Goal: Task Accomplishment & Management: Manage account settings

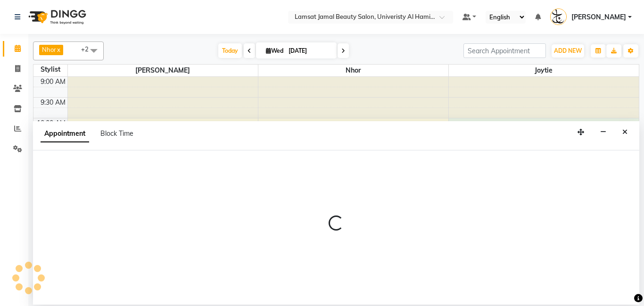
select select "79908"
select select "tentative"
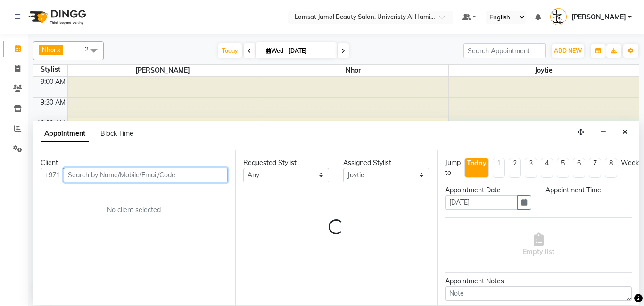
select select "600"
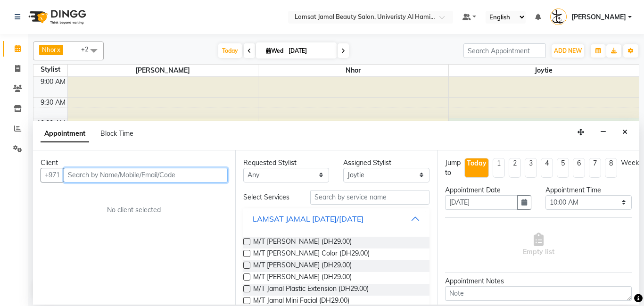
click at [124, 175] on input "text" at bounding box center [146, 175] width 164 height 15
type input "h"
type input "543207141"
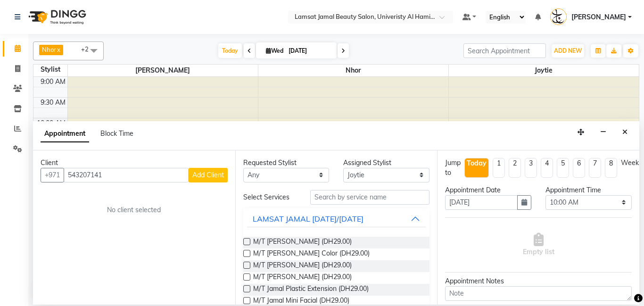
click at [207, 178] on span "Add Client" at bounding box center [208, 175] width 32 height 8
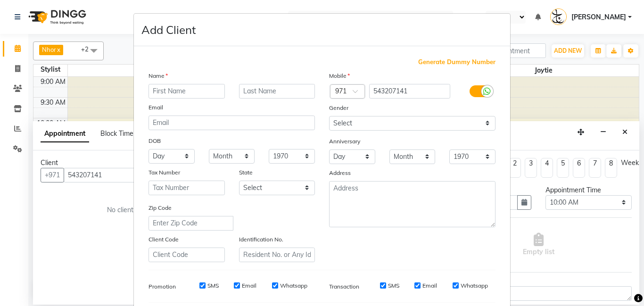
click at [192, 89] on input "text" at bounding box center [186, 91] width 76 height 15
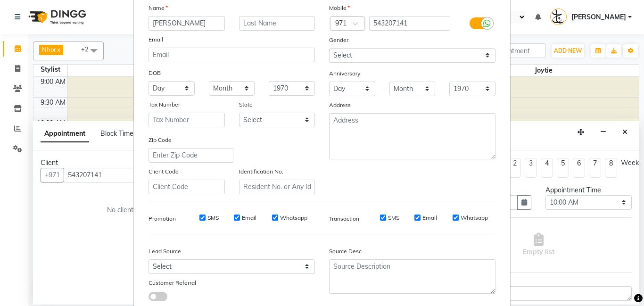
scroll to position [129, 0]
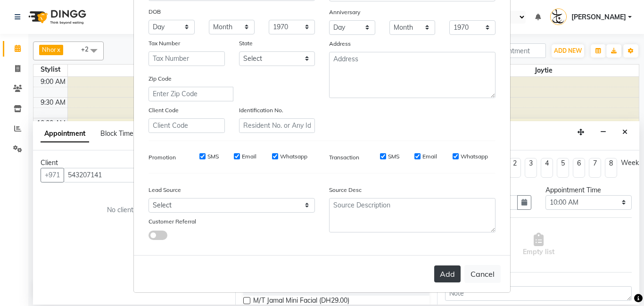
type input "[PERSON_NAME]"
click at [451, 272] on button "Add" at bounding box center [447, 273] width 26 height 17
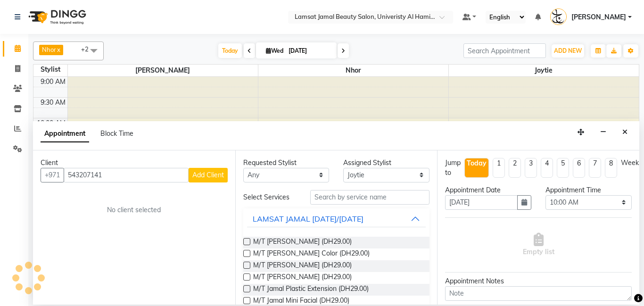
type input "54*****41"
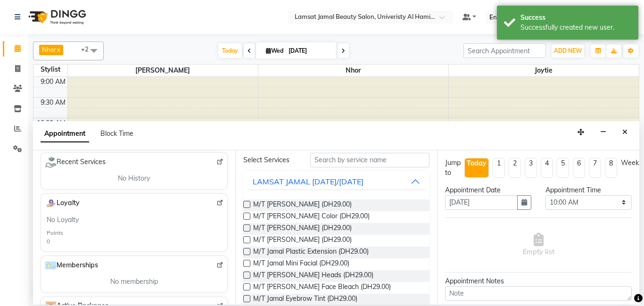
scroll to position [0, 0]
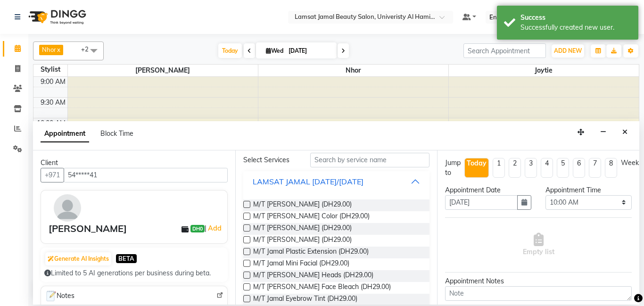
click at [411, 183] on button "LAMSAT JAMAL [DATE]/[DATE]" at bounding box center [336, 181] width 179 height 17
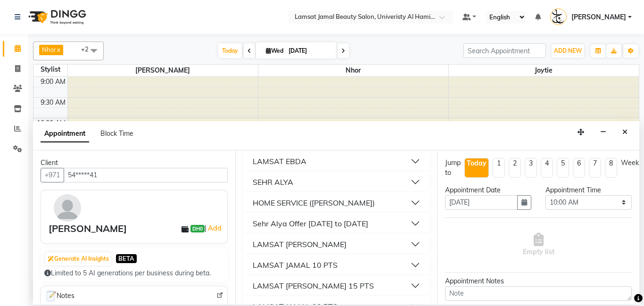
scroll to position [106, 0]
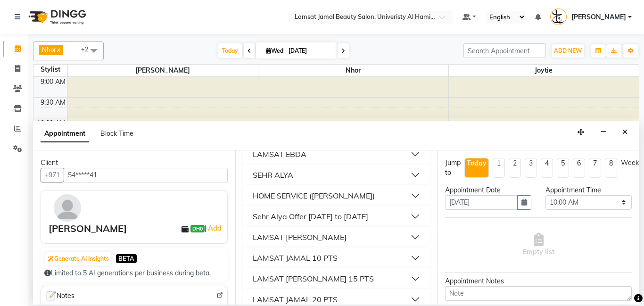
click at [315, 257] on div "LAMSAT JAMAL 10 PTS" at bounding box center [295, 257] width 85 height 11
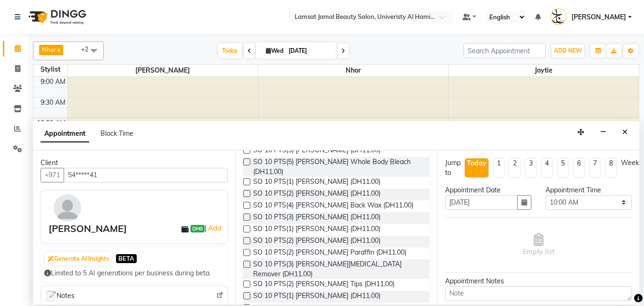
scroll to position [550, 0]
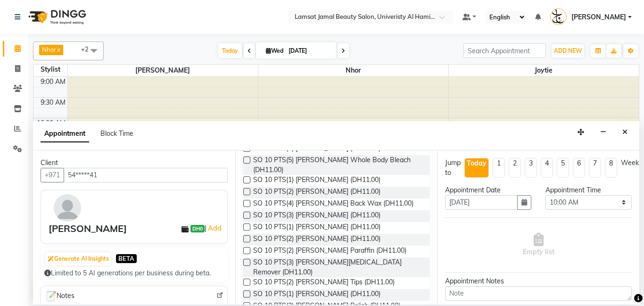
click at [246, 212] on label at bounding box center [246, 215] width 7 height 7
click at [246, 213] on input "checkbox" at bounding box center [246, 216] width 6 height 6
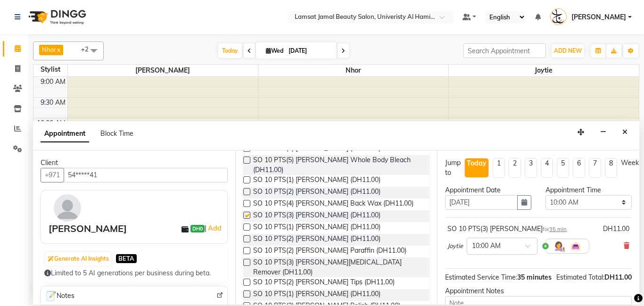
checkbox input "false"
click at [246, 223] on label at bounding box center [246, 226] width 7 height 7
click at [246, 225] on input "checkbox" at bounding box center [246, 228] width 6 height 6
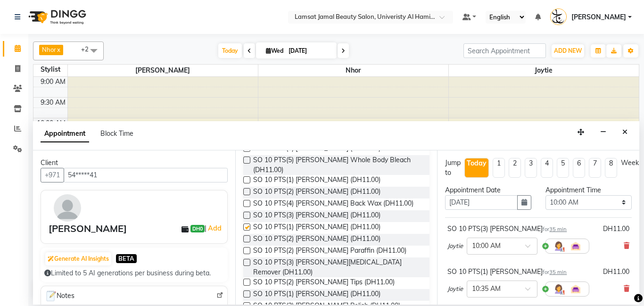
checkbox input "false"
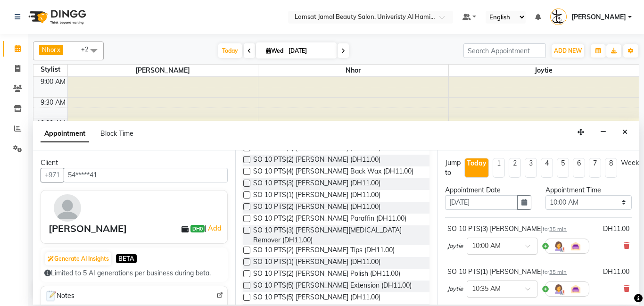
scroll to position [587, 0]
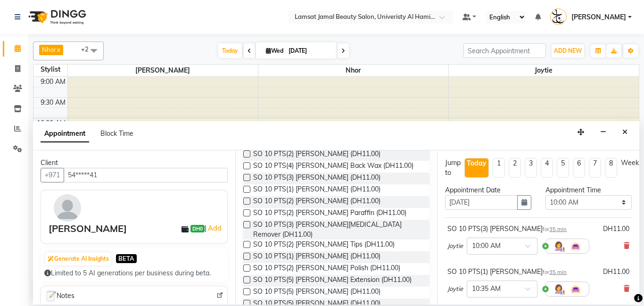
click at [247, 253] on label at bounding box center [246, 256] width 7 height 7
click at [247, 254] on input "checkbox" at bounding box center [246, 257] width 6 height 6
checkbox input "false"
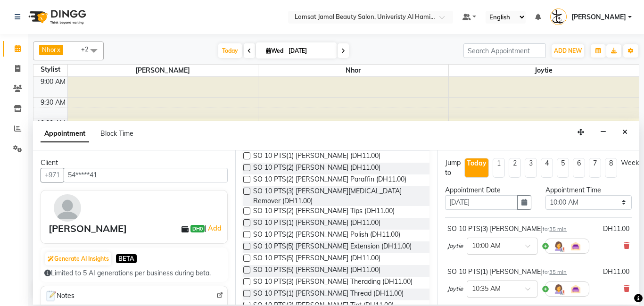
scroll to position [632, 0]
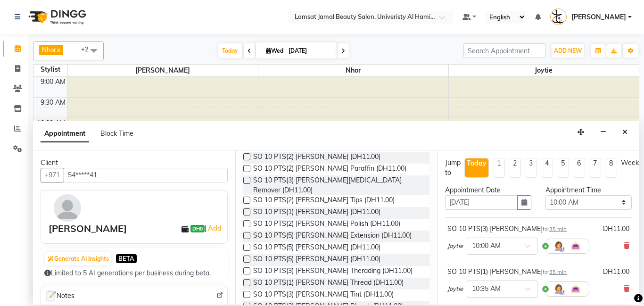
click at [246, 244] on label at bounding box center [246, 247] width 7 height 7
click at [246, 245] on input "checkbox" at bounding box center [246, 248] width 6 height 6
checkbox input "false"
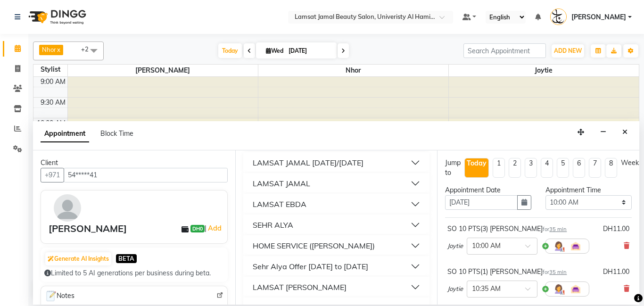
scroll to position [0, 0]
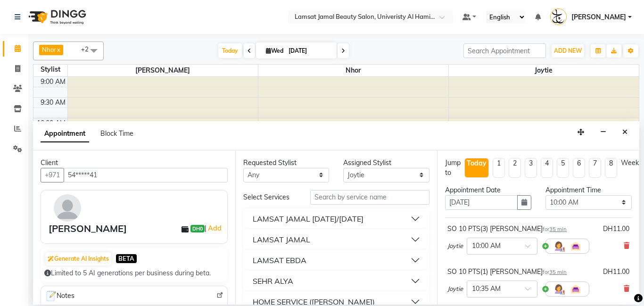
click at [305, 239] on div "LAMSAT JAMAL" at bounding box center [282, 239] width 58 height 11
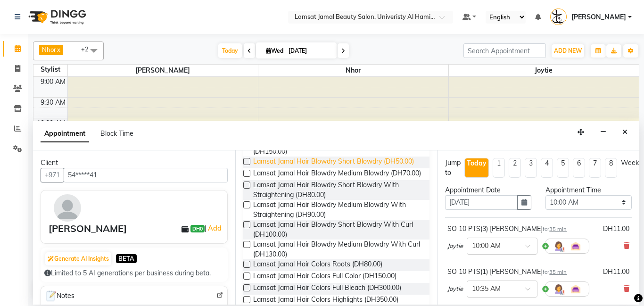
scroll to position [1084, 0]
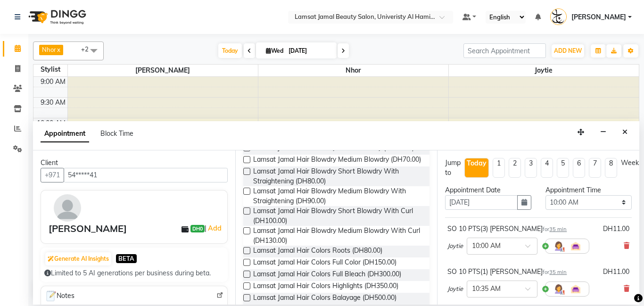
click at [247, 282] on label at bounding box center [246, 285] width 7 height 7
click at [247, 284] on input "checkbox" at bounding box center [246, 287] width 6 height 6
checkbox input "false"
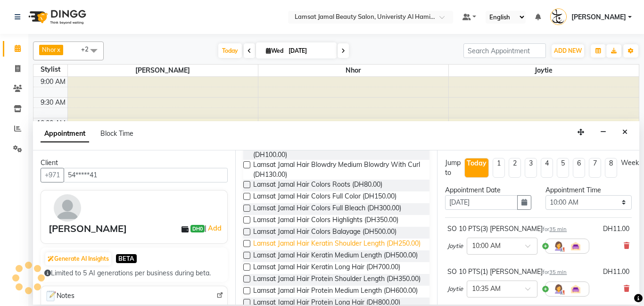
scroll to position [1151, 0]
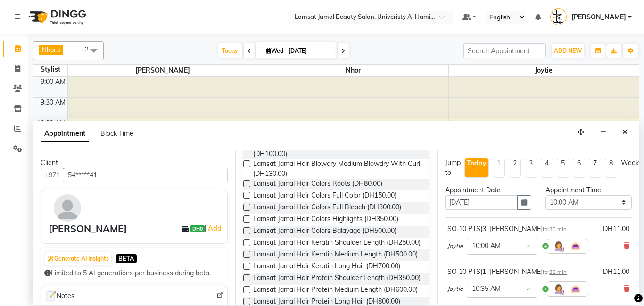
click at [247, 274] on label at bounding box center [246, 277] width 7 height 7
click at [247, 276] on input "checkbox" at bounding box center [246, 279] width 6 height 6
checkbox input "false"
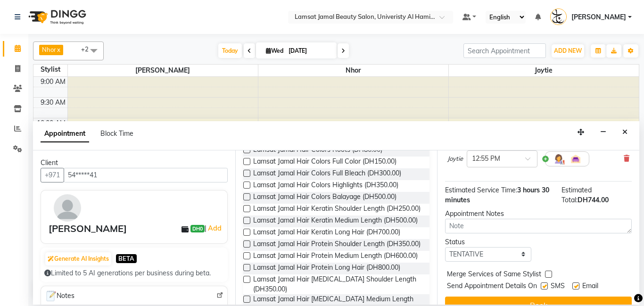
scroll to position [328, 0]
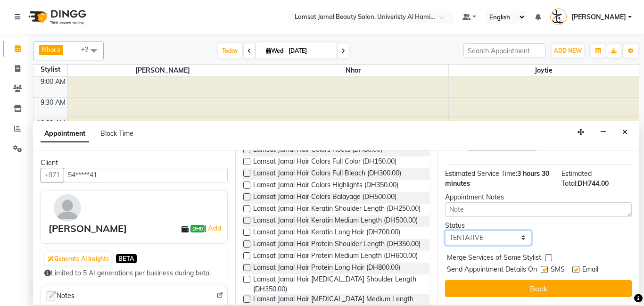
click at [522, 238] on select "Select TENTATIVE CONFIRM CHECK-IN UPCOMING" at bounding box center [488, 238] width 86 height 15
select select "check-in"
click at [445, 231] on select "Select TENTATIVE CONFIRM CHECK-IN UPCOMING" at bounding box center [488, 238] width 86 height 15
click at [550, 258] on label at bounding box center [548, 257] width 7 height 7
click at [550, 258] on input "checkbox" at bounding box center [548, 258] width 6 height 6
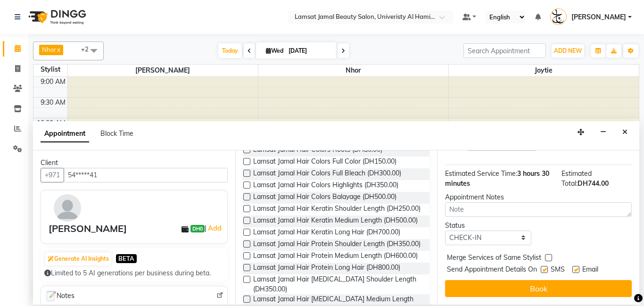
checkbox input "true"
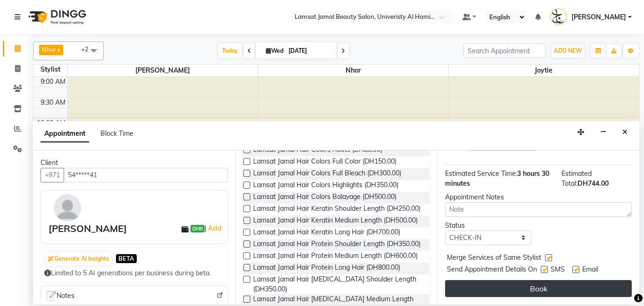
click at [555, 290] on button "Book" at bounding box center [538, 288] width 187 height 17
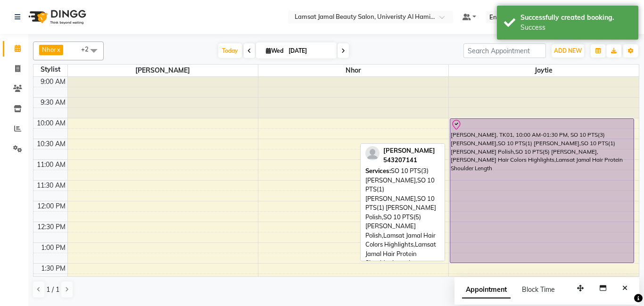
click at [533, 143] on div "[PERSON_NAME], TK01, 10:00 AM-01:30 PM, SO 10 PTS(3) [PERSON_NAME],SO 10 PTS(1)…" at bounding box center [541, 191] width 183 height 144
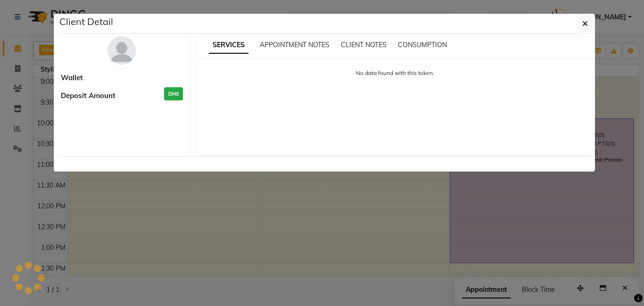
select select "8"
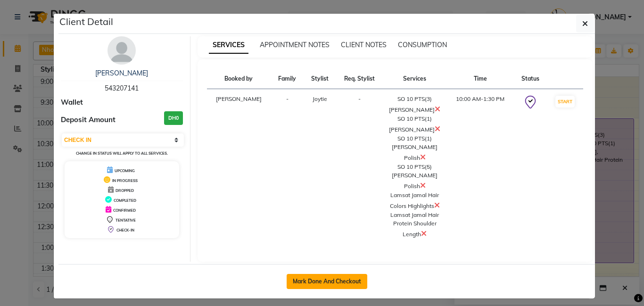
click at [346, 274] on button "Mark Done And Checkout" at bounding box center [327, 281] width 81 height 15
select select "service"
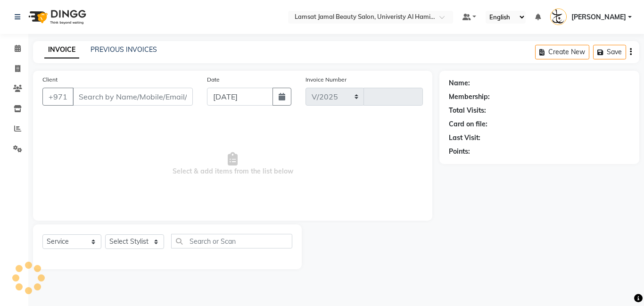
select select "8294"
type input "3181"
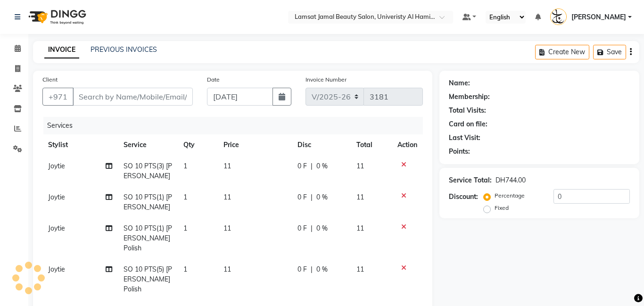
type input "54*****41"
select select "79908"
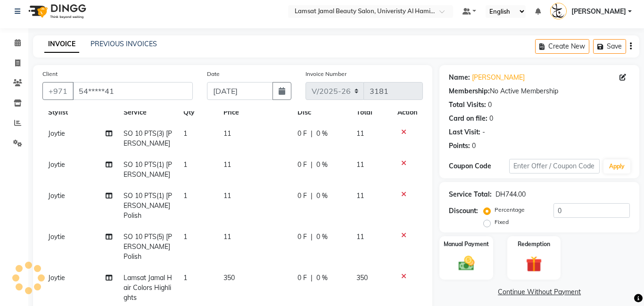
scroll to position [213, 0]
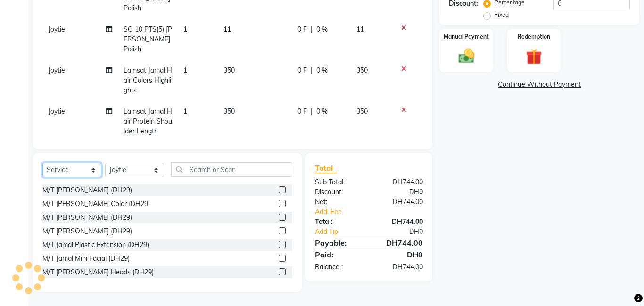
click at [94, 172] on select "Select Service Product Membership Package Voucher Prepaid Gift Card" at bounding box center [71, 170] width 59 height 15
select select "product"
click at [42, 163] on select "Select Service Product Membership Package Voucher Prepaid Gift Card" at bounding box center [71, 170] width 59 height 15
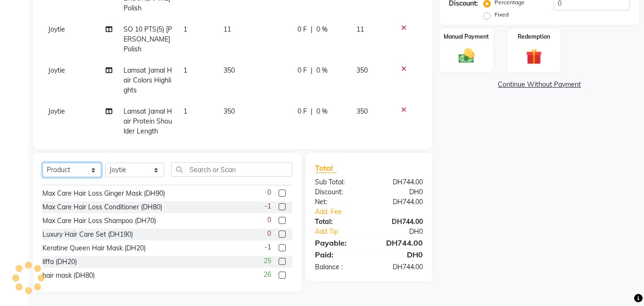
scroll to position [97, 0]
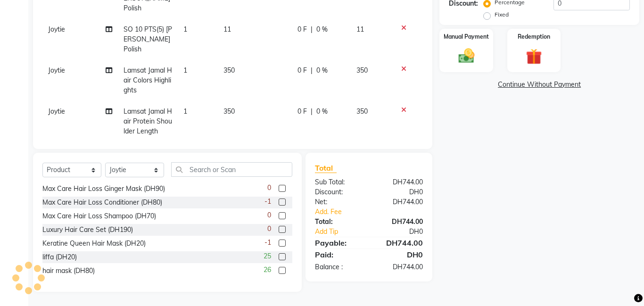
click at [283, 271] on label at bounding box center [282, 270] width 7 height 7
click at [283, 271] on input "checkbox" at bounding box center [282, 271] width 6 height 6
click at [283, 271] on label at bounding box center [282, 270] width 7 height 7
click at [283, 271] on input "checkbox" at bounding box center [282, 271] width 6 height 6
checkbox input "false"
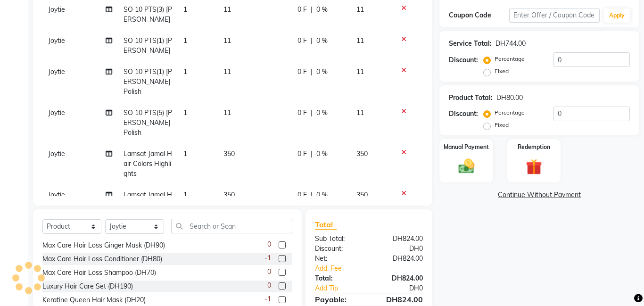
scroll to position [98, 0]
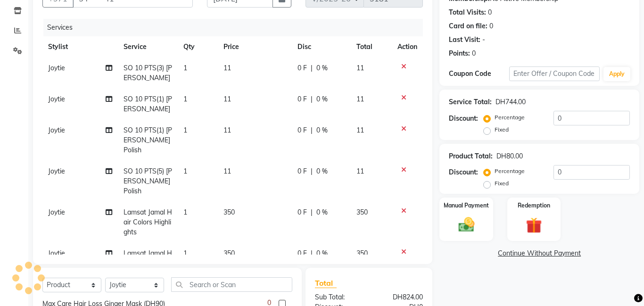
click at [192, 67] on td "1" at bounding box center [198, 73] width 40 height 31
select select "79908"
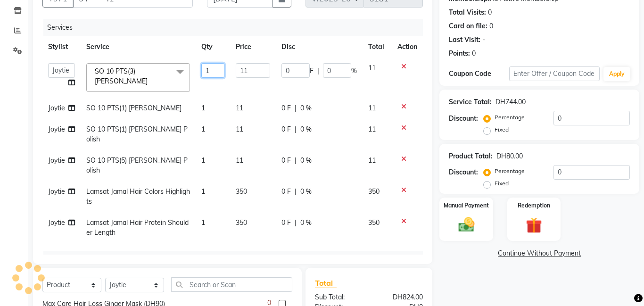
click at [211, 69] on input "1" at bounding box center [212, 70] width 23 height 15
type input "3"
click at [211, 153] on tbody "Aldie [PERSON_NAME] Amna [PERSON_NAME] Joytie [PERSON_NAME] Ebda Lamsat [PERSON…" at bounding box center [232, 151] width 380 height 186
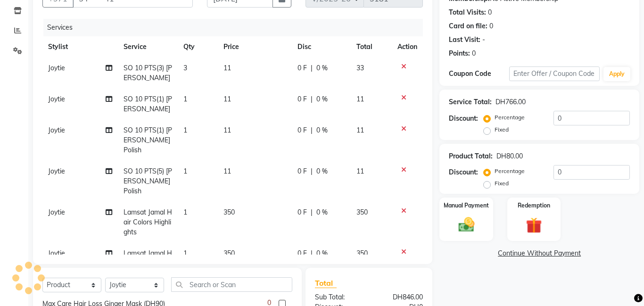
click at [194, 171] on td "1" at bounding box center [198, 181] width 40 height 41
select select "79908"
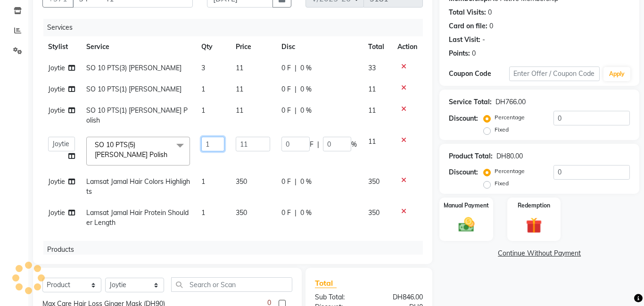
click at [211, 137] on input "1" at bounding box center [212, 144] width 23 height 15
type input "5"
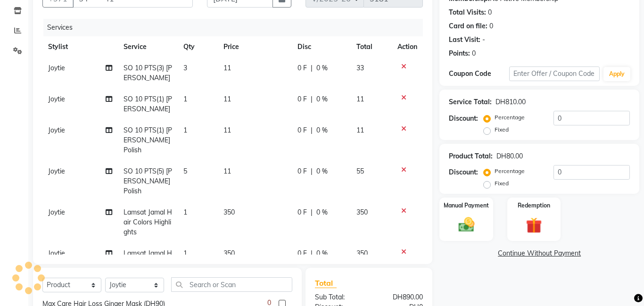
click at [255, 170] on tbody "Joytie SO 10 PTS(3) [PERSON_NAME] 3 11 0 F | 0 % 33 Joytie SO 10 PTS(1) [PERSON…" at bounding box center [232, 171] width 380 height 226
click at [246, 202] on td "350" at bounding box center [255, 222] width 74 height 41
select select "79908"
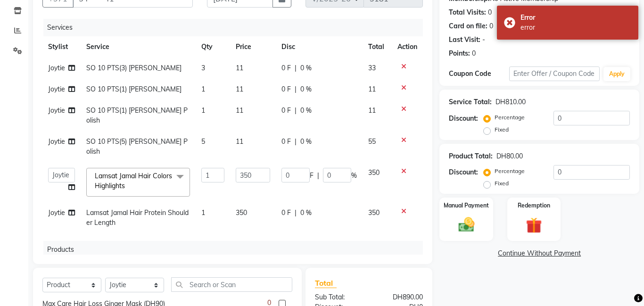
click at [253, 202] on td "350" at bounding box center [253, 217] width 46 height 31
select select "79908"
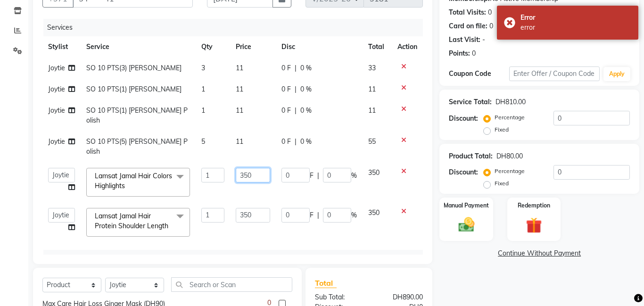
click at [256, 168] on input "350" at bounding box center [253, 175] width 34 height 15
type input "3"
type input "400"
click at [255, 202] on td "350" at bounding box center [253, 222] width 46 height 40
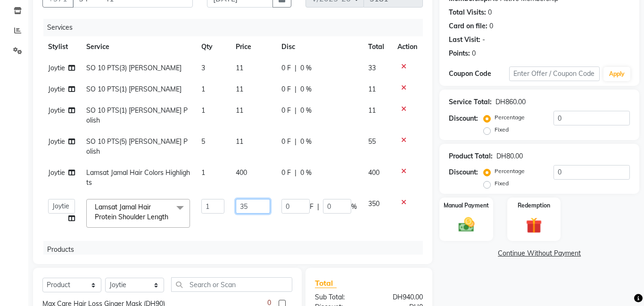
type input "3"
type input "400"
click at [310, 222] on tbody "Joytie SO 10 PTS(3) [PERSON_NAME] 3 11 0 F | 0 % 33 Joytie SO 10 PTS(1) [PERSON…" at bounding box center [232, 146] width 380 height 176
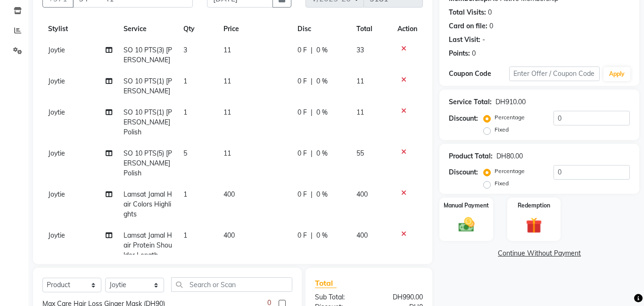
scroll to position [0, 0]
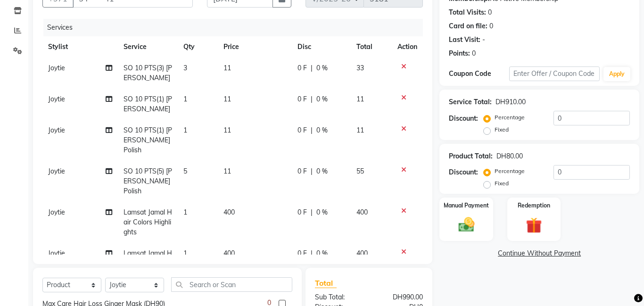
click at [58, 72] on td "Joytie" at bounding box center [79, 73] width 75 height 31
select select "79908"
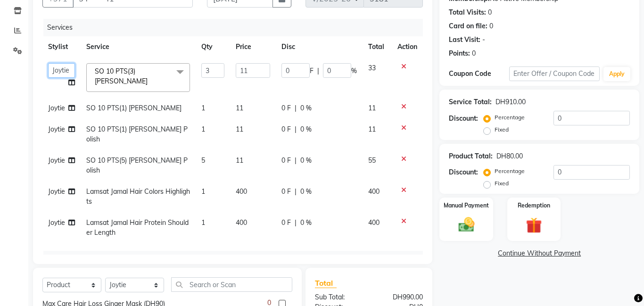
click at [58, 73] on select "[PERSON_NAME] Amna [PERSON_NAME] [PERSON_NAME] Ebda Lamsat [PERSON_NAME] [PERSO…" at bounding box center [61, 70] width 27 height 15
select select "79901"
click at [55, 112] on td "Joytie" at bounding box center [61, 108] width 38 height 21
select select "79908"
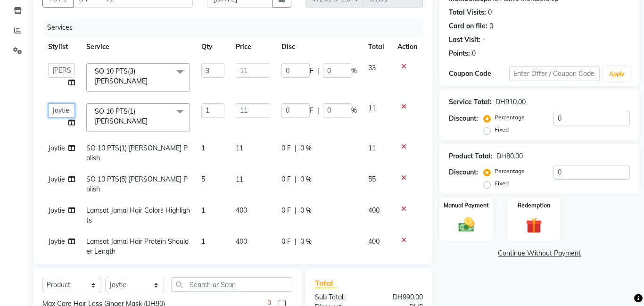
click at [55, 113] on select "[PERSON_NAME] Amna [PERSON_NAME] [PERSON_NAME] Ebda Lamsat [PERSON_NAME] [PERSO…" at bounding box center [61, 110] width 27 height 15
select select "79901"
click at [56, 150] on span "Joytie" at bounding box center [56, 148] width 17 height 8
select select "79908"
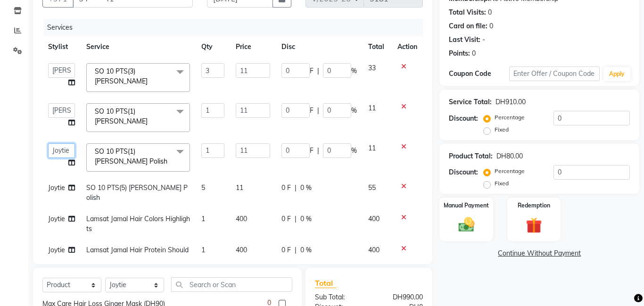
click at [56, 150] on select "[PERSON_NAME] Amna [PERSON_NAME] [PERSON_NAME] Ebda Lamsat [PERSON_NAME] [PERSO…" at bounding box center [61, 150] width 27 height 15
select select "79901"
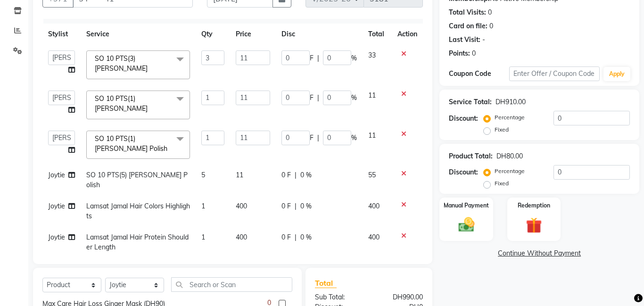
scroll to position [24, 0]
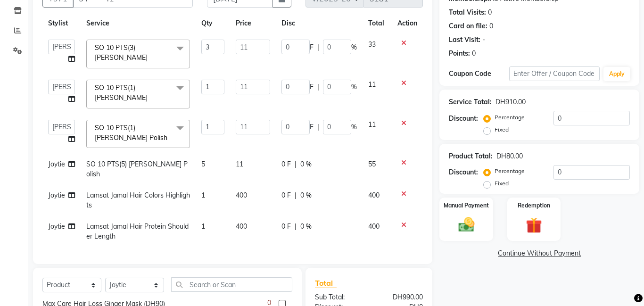
click at [57, 167] on span "Joytie" at bounding box center [56, 164] width 17 height 8
select select "79908"
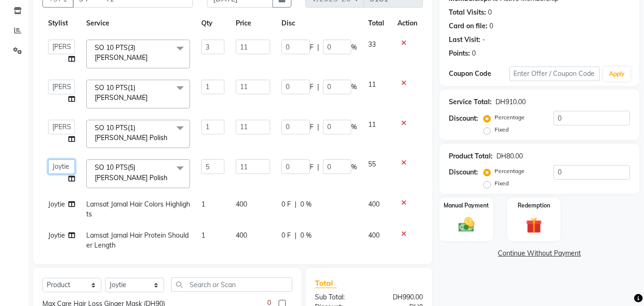
click at [58, 167] on select "[PERSON_NAME] Amna [PERSON_NAME] [PERSON_NAME] Ebda Lamsat [PERSON_NAME] [PERSO…" at bounding box center [61, 166] width 27 height 15
select select "79901"
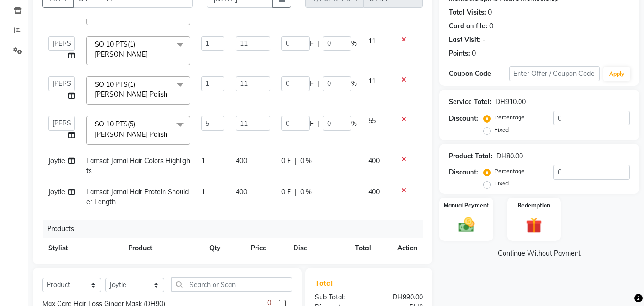
scroll to position [100, 0]
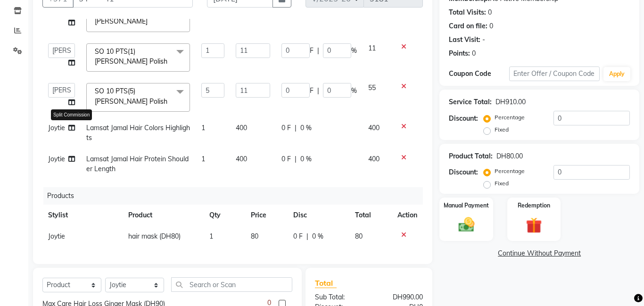
click at [72, 131] on icon at bounding box center [71, 127] width 7 height 7
select select "79908"
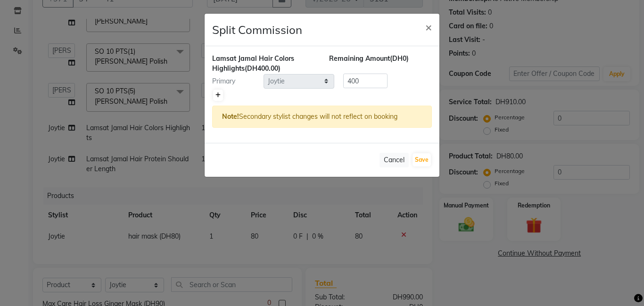
click at [214, 95] on link at bounding box center [218, 95] width 10 height 11
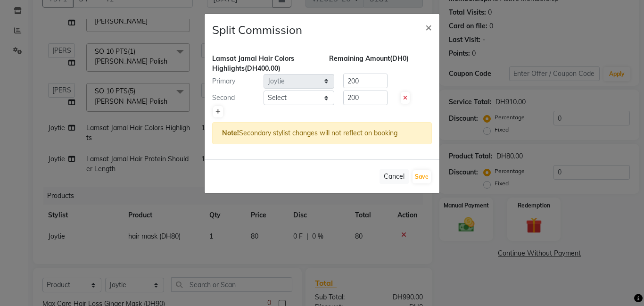
click at [218, 116] on link at bounding box center [218, 111] width 10 height 11
type input "133.33"
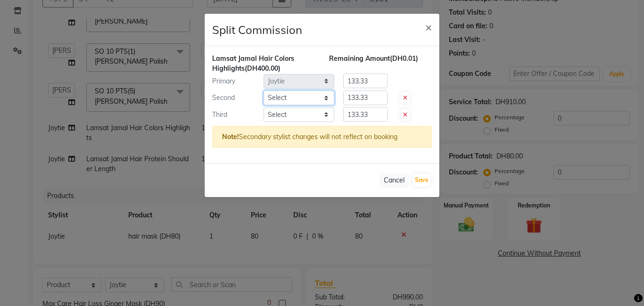
click at [329, 101] on select "Select [PERSON_NAME] Amna [PERSON_NAME] [PERSON_NAME] Ebda Lamsat [PERSON_NAME]…" at bounding box center [299, 98] width 71 height 15
select select "79907"
click at [264, 91] on select "Select [PERSON_NAME] Amna [PERSON_NAME] [PERSON_NAME] Ebda Lamsat [PERSON_NAME]…" at bounding box center [299, 98] width 71 height 15
click at [324, 116] on select "Select [PERSON_NAME] Amna [PERSON_NAME] [PERSON_NAME] Ebda Lamsat [PERSON_NAME]…" at bounding box center [299, 114] width 71 height 15
select select "79901"
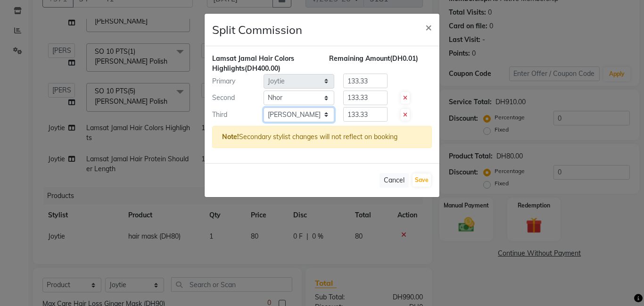
click at [264, 107] on select "Select [PERSON_NAME] Amna [PERSON_NAME] [PERSON_NAME] Ebda Lamsat [PERSON_NAME]…" at bounding box center [299, 114] width 71 height 15
click at [373, 80] on input "133.33" at bounding box center [365, 81] width 44 height 15
type input "1"
type input "280"
click at [377, 98] on input "133.33" at bounding box center [365, 98] width 44 height 15
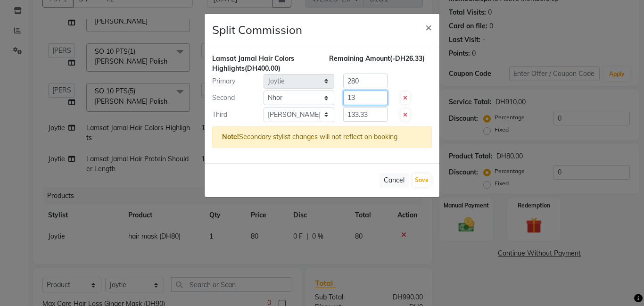
type input "1"
type input "100"
click at [376, 116] on input "133.33" at bounding box center [365, 114] width 44 height 15
type input "1"
type input "20"
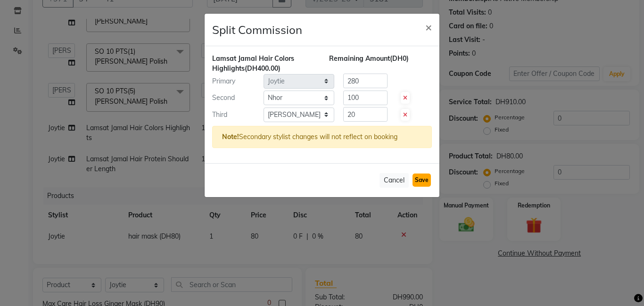
click at [421, 181] on button "Save" at bounding box center [421, 179] width 18 height 13
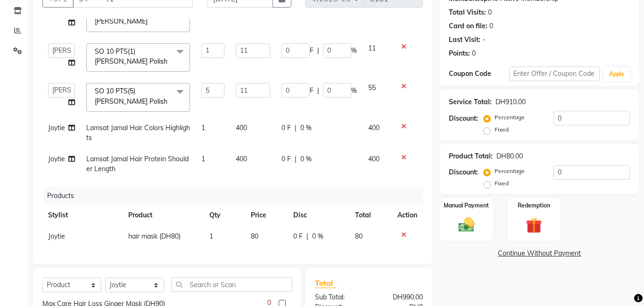
click at [494, 131] on label "Fixed" at bounding box center [501, 129] width 14 height 8
click at [488, 131] on input "Fixed" at bounding box center [489, 129] width 7 height 7
radio input "true"
click at [494, 183] on label "Fixed" at bounding box center [501, 183] width 14 height 8
click at [490, 183] on input "Fixed" at bounding box center [489, 183] width 7 height 7
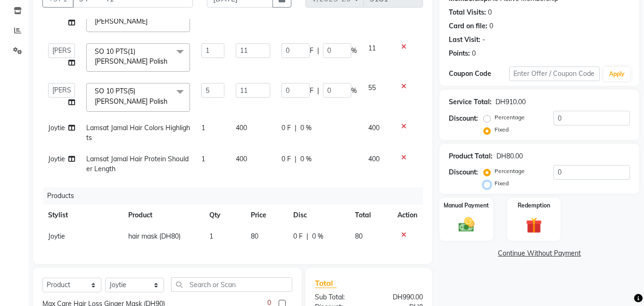
radio input "true"
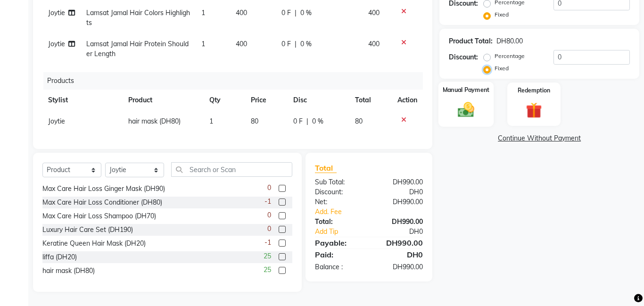
scroll to position [190, 0]
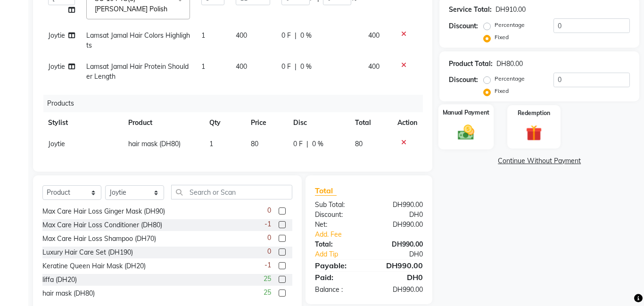
click at [472, 129] on img at bounding box center [466, 132] width 27 height 19
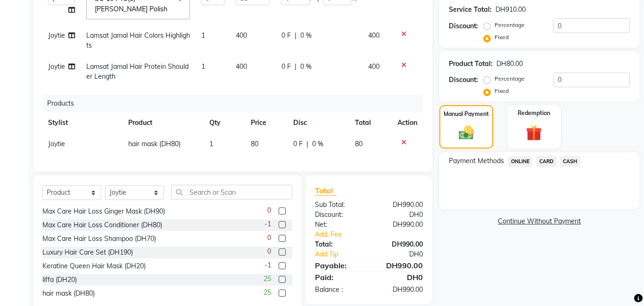
click at [544, 161] on span "CARD" at bounding box center [546, 161] width 20 height 11
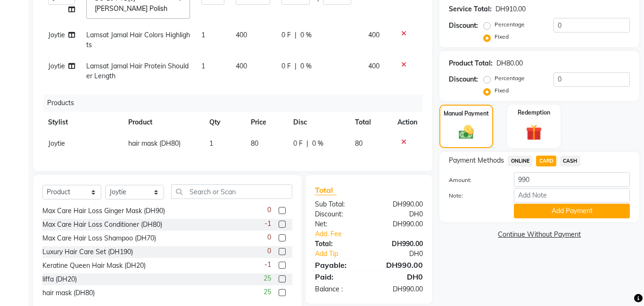
scroll to position [195, 0]
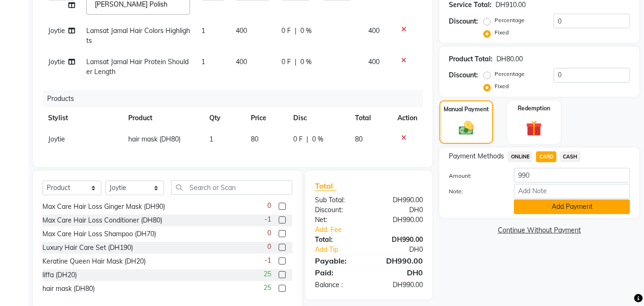
click at [557, 208] on button "Add Payment" at bounding box center [572, 206] width 116 height 15
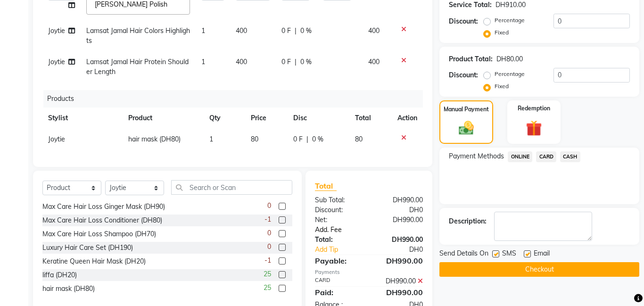
click at [339, 228] on link "Add. Fee" at bounding box center [369, 230] width 122 height 10
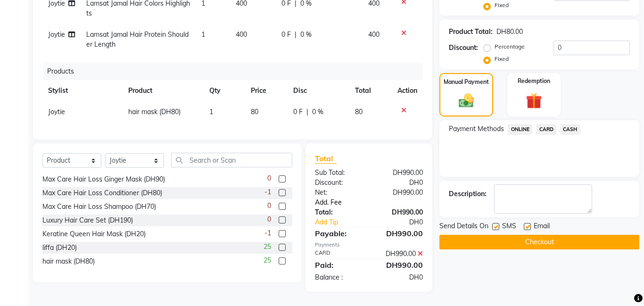
click at [332, 199] on link "Add. Fee" at bounding box center [369, 203] width 122 height 10
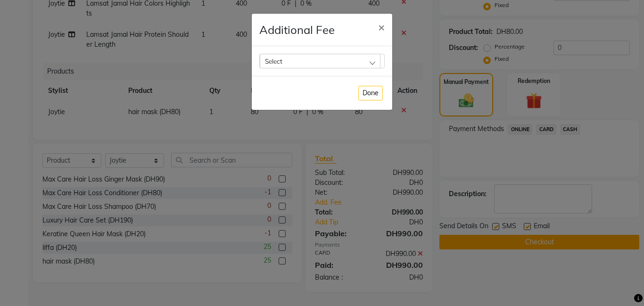
click at [373, 64] on div "Select" at bounding box center [320, 61] width 121 height 14
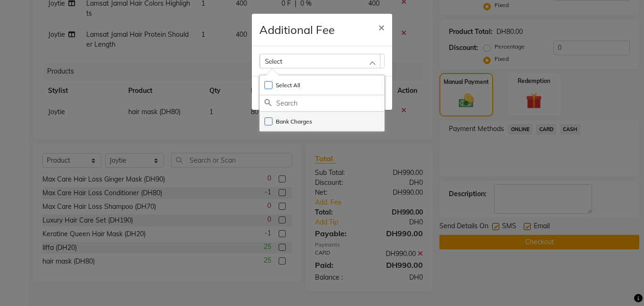
click at [311, 119] on label "Bank Charges" at bounding box center [288, 121] width 48 height 8
checkbox input "true"
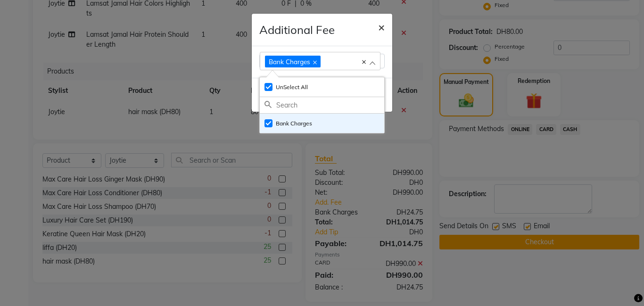
click at [382, 29] on span "×" at bounding box center [381, 27] width 7 height 14
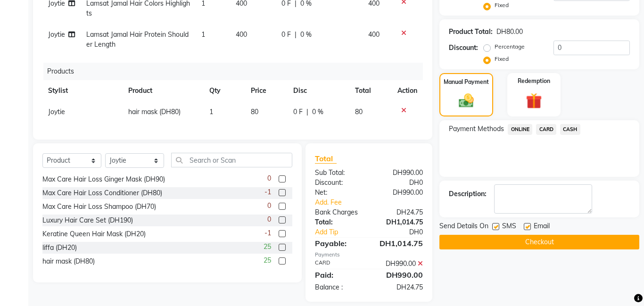
scroll to position [232, 0]
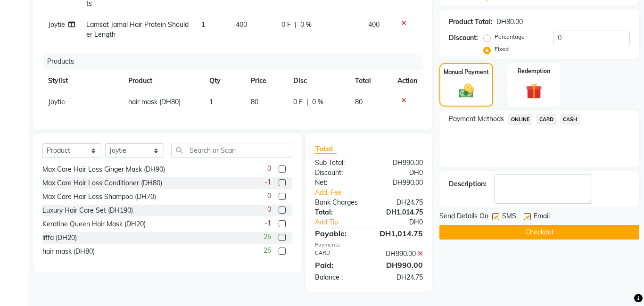
click at [544, 117] on span "CARD" at bounding box center [546, 119] width 20 height 11
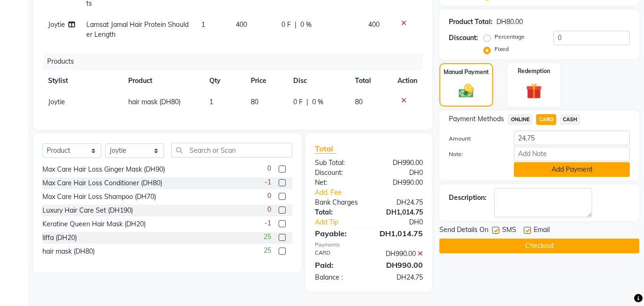
click at [554, 174] on button "Add Payment" at bounding box center [572, 169] width 116 height 15
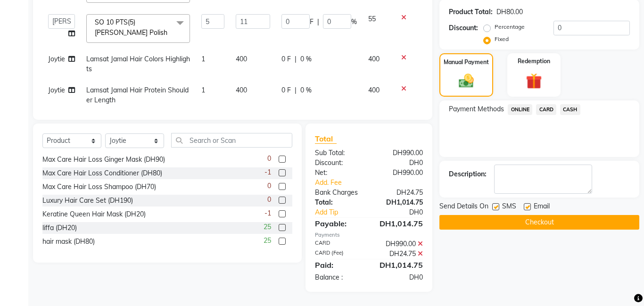
scroll to position [42, 0]
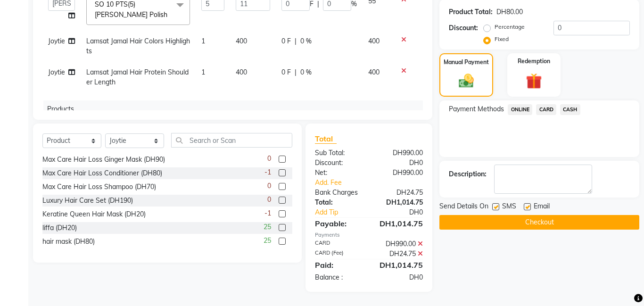
click at [57, 72] on span "Joytie" at bounding box center [56, 72] width 17 height 8
select select "79908"
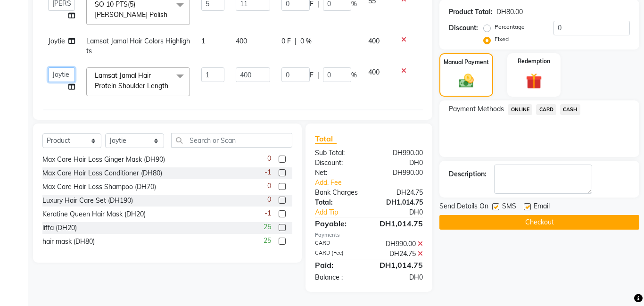
click at [70, 74] on select "[PERSON_NAME] Amna [PERSON_NAME] [PERSON_NAME] Ebda Lamsat [PERSON_NAME] [PERSO…" at bounding box center [61, 74] width 27 height 15
select select "79907"
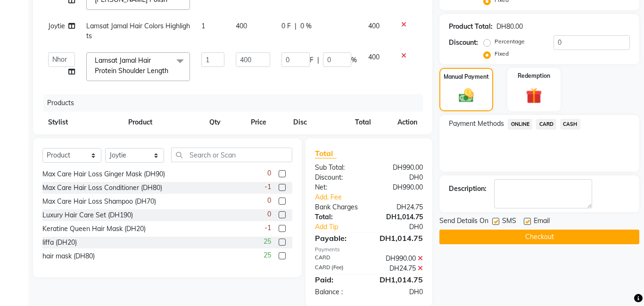
scroll to position [86, 0]
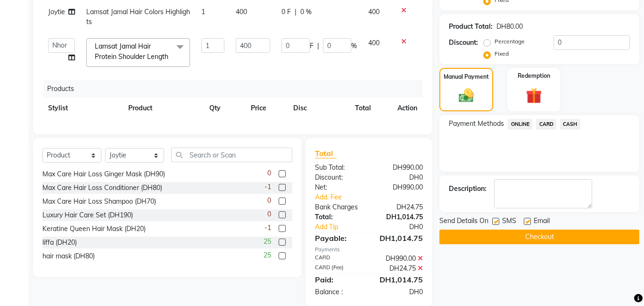
click at [527, 237] on button "Checkout" at bounding box center [539, 237] width 200 height 15
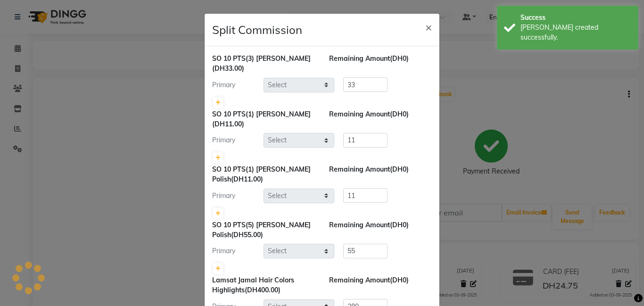
select select "79901"
select select "79908"
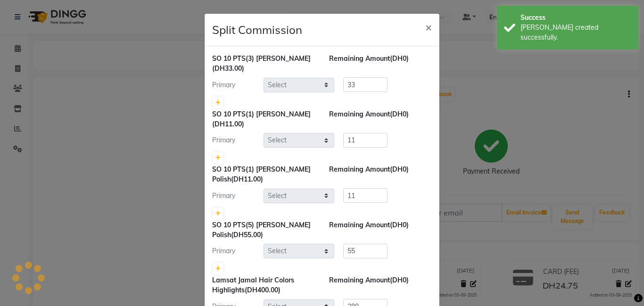
select select "79907"
select select "79901"
select select "79907"
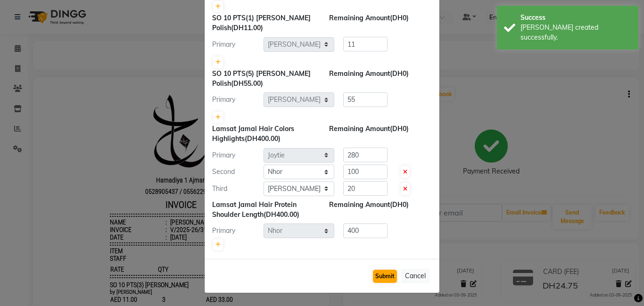
scroll to position [152, 0]
click at [382, 274] on button "Submit" at bounding box center [385, 275] width 24 height 13
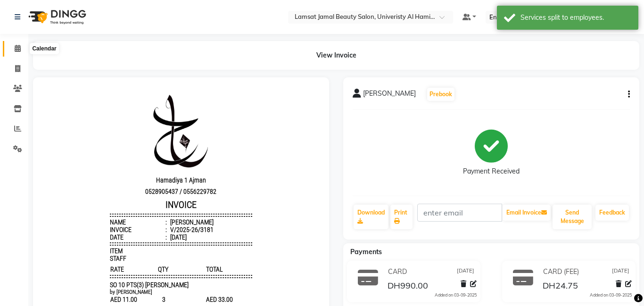
click at [18, 50] on icon at bounding box center [18, 48] width 6 height 7
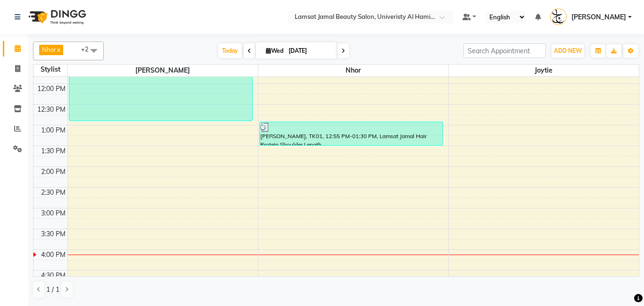
scroll to position [114, 0]
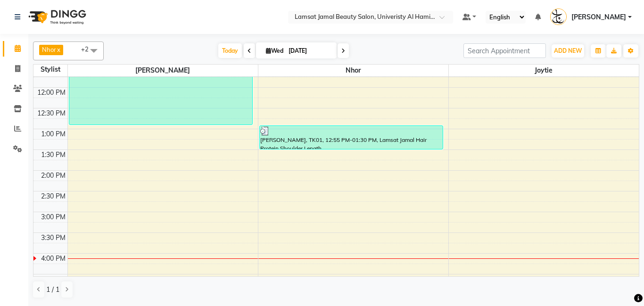
click at [466, 137] on div "9:00 AM 9:30 AM 10:00 AM 10:30 AM 11:00 AM 11:30 AM 12:00 PM 12:30 PM 1:00 PM 1…" at bounding box center [335, 274] width 605 height 622
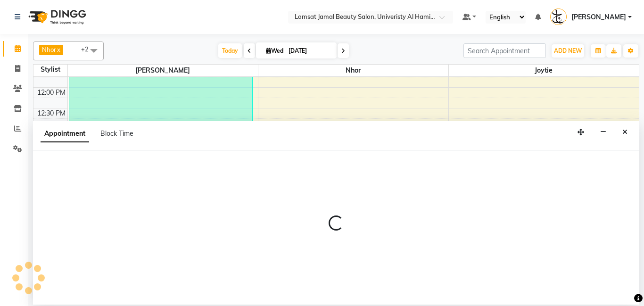
select select "79908"
select select "tentative"
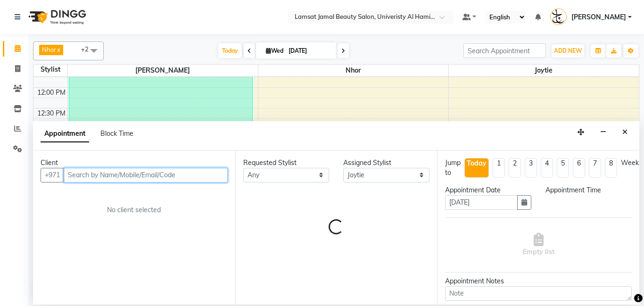
select select "780"
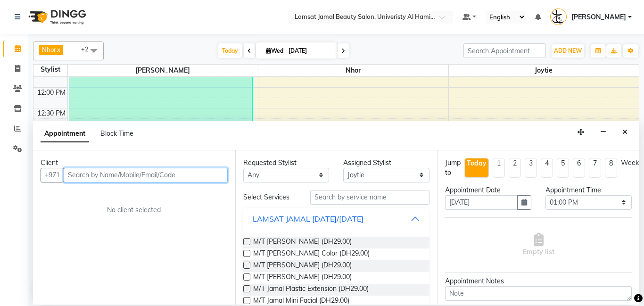
click at [114, 175] on input "text" at bounding box center [146, 175] width 164 height 15
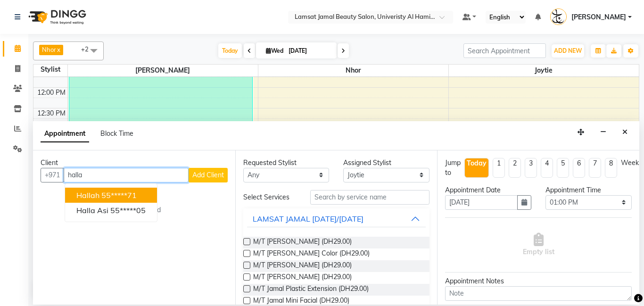
click at [90, 198] on span "Hallah" at bounding box center [87, 194] width 23 height 9
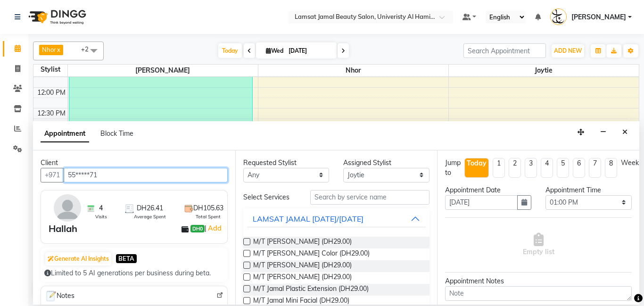
type input "55*****71"
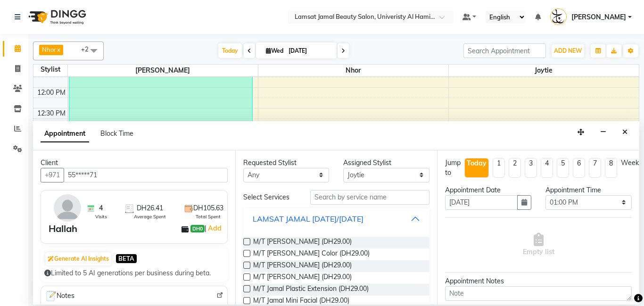
click at [412, 221] on button "LAMSAT JAMAL [DATE]/[DATE]" at bounding box center [336, 218] width 179 height 17
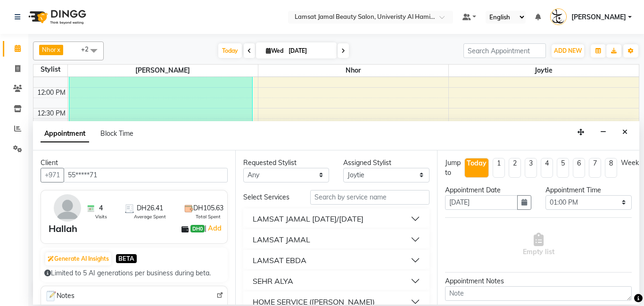
click at [331, 236] on button "LAMSAT JAMAL" at bounding box center [336, 239] width 179 height 17
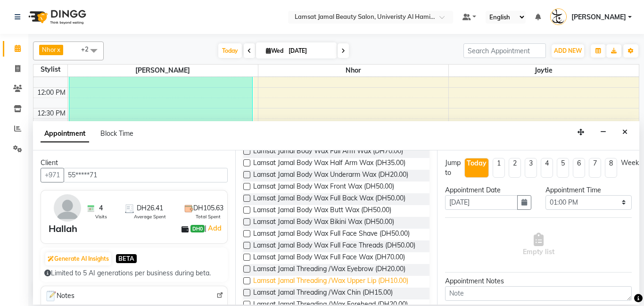
scroll to position [427, 0]
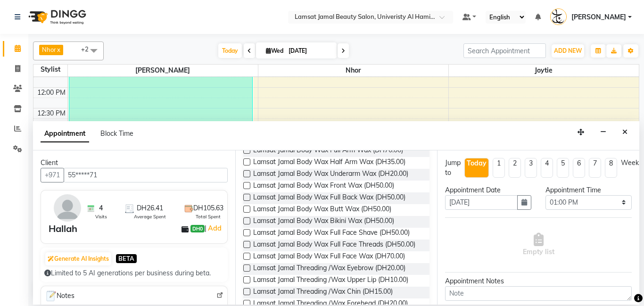
click at [245, 264] on label at bounding box center [246, 267] width 7 height 7
click at [245, 266] on input "checkbox" at bounding box center [246, 269] width 6 height 6
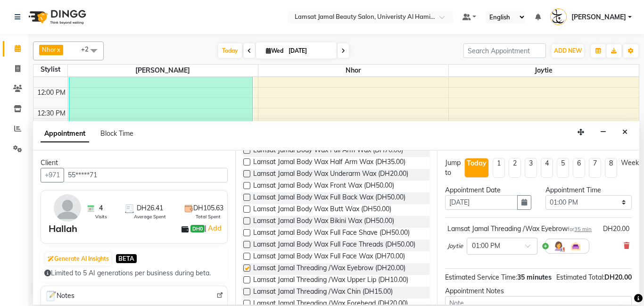
checkbox input "false"
click at [248, 276] on label at bounding box center [246, 279] width 7 height 7
click at [248, 278] on input "checkbox" at bounding box center [246, 281] width 6 height 6
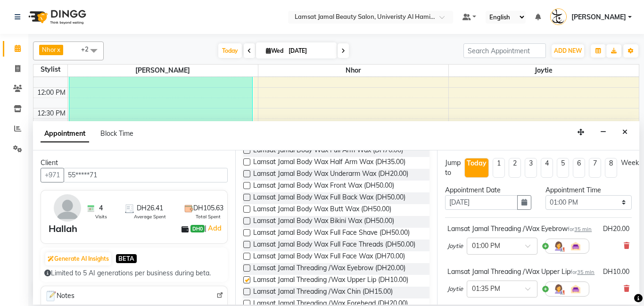
checkbox input "false"
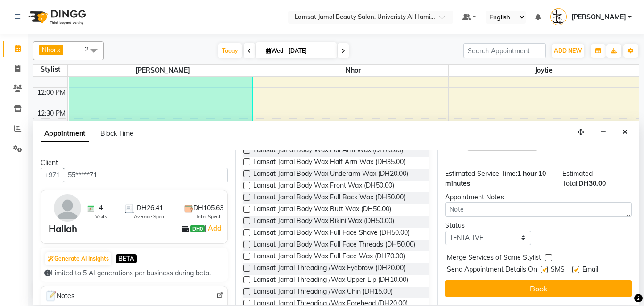
scroll to position [156, 0]
click at [523, 236] on select "Select TENTATIVE CONFIRM CHECK-IN UPCOMING" at bounding box center [488, 238] width 86 height 15
select select "check-in"
click at [445, 231] on select "Select TENTATIVE CONFIRM CHECK-IN UPCOMING" at bounding box center [488, 238] width 86 height 15
click at [550, 259] on label at bounding box center [548, 257] width 7 height 7
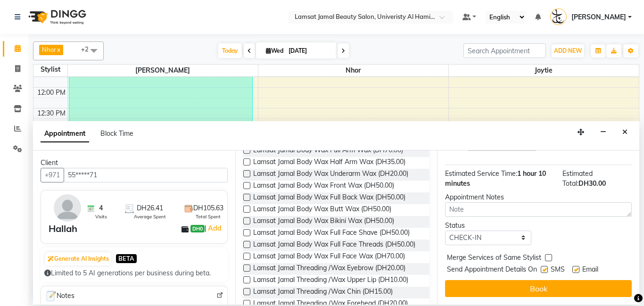
click at [550, 259] on input "checkbox" at bounding box center [548, 258] width 6 height 6
checkbox input "true"
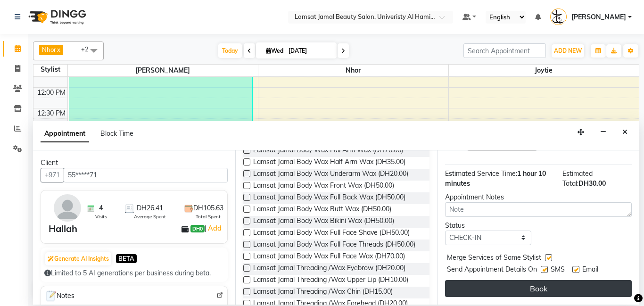
click at [545, 294] on button "Book" at bounding box center [538, 288] width 187 height 17
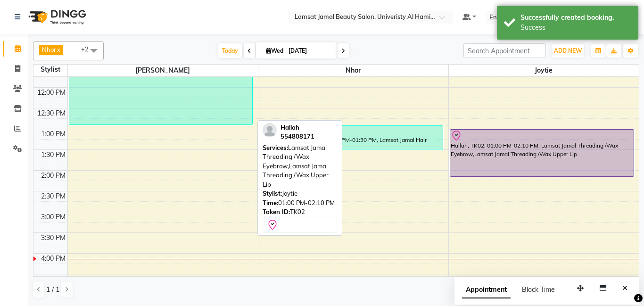
click at [481, 168] on div "Hallah, TK02, 01:00 PM-02:10 PM, Lamsat Jamal Threading /Wax Eyebrow,Lamsat Jam…" at bounding box center [541, 153] width 183 height 47
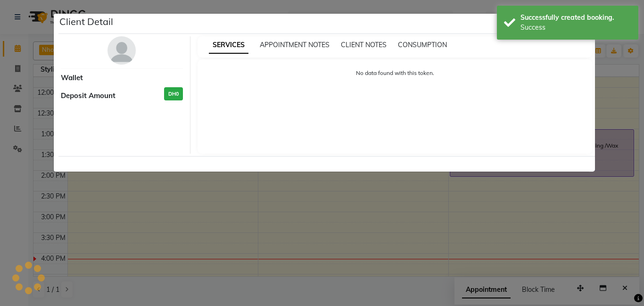
select select "8"
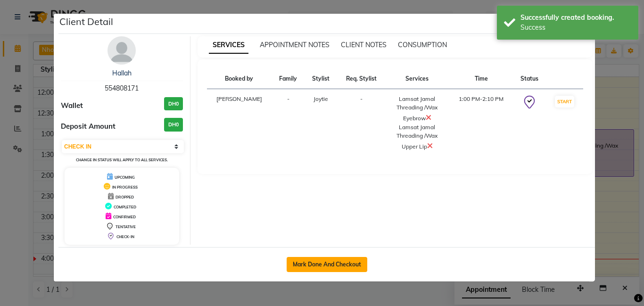
click at [327, 265] on button "Mark Done And Checkout" at bounding box center [327, 264] width 81 height 15
select select "service"
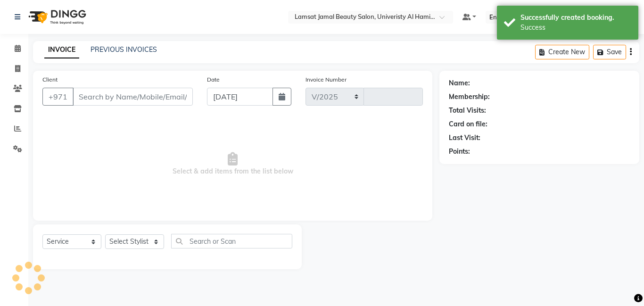
select select "8294"
type input "3182"
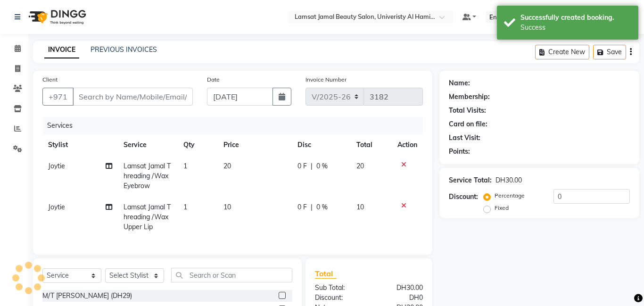
type input "55*****71"
select select "79908"
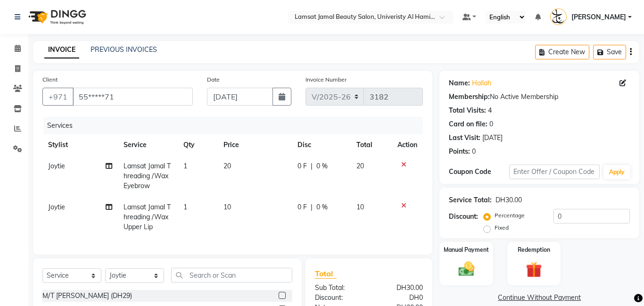
click at [494, 228] on label "Fixed" at bounding box center [501, 227] width 14 height 8
click at [487, 228] on input "Fixed" at bounding box center [489, 227] width 7 height 7
radio input "true"
click at [470, 269] on img at bounding box center [466, 268] width 27 height 19
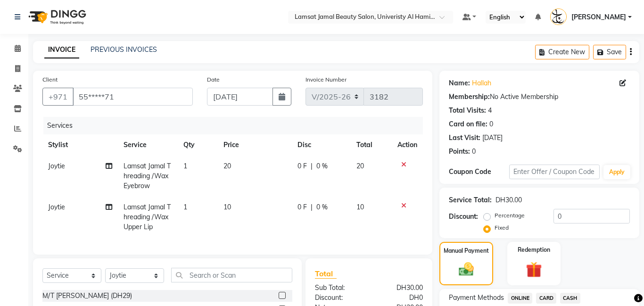
scroll to position [27, 0]
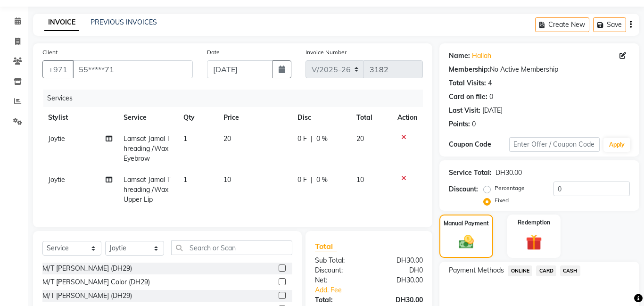
click at [574, 272] on span "CASH" at bounding box center [570, 270] width 20 height 11
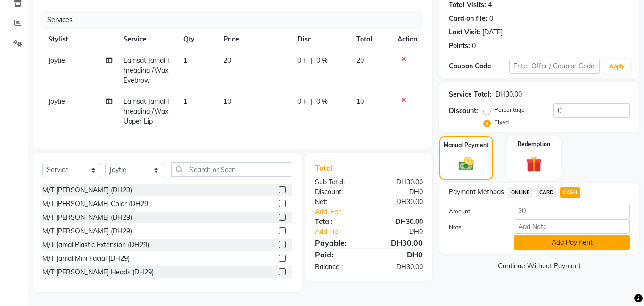
click at [549, 247] on button "Add Payment" at bounding box center [572, 242] width 116 height 15
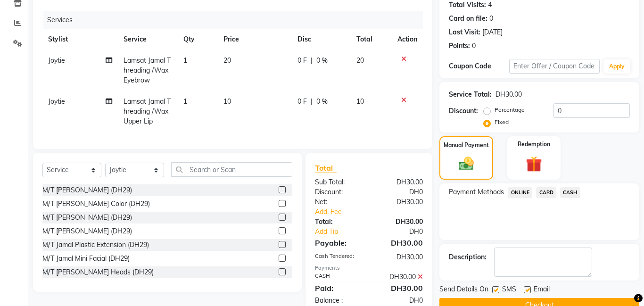
scroll to position [129, 0]
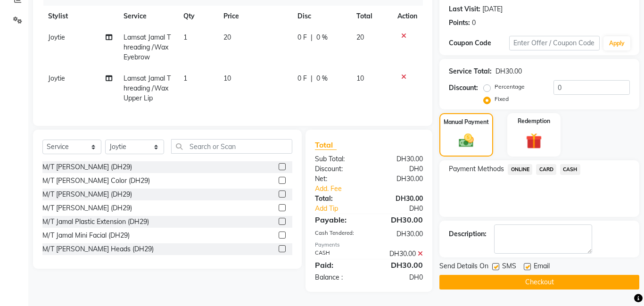
click at [548, 280] on button "Checkout" at bounding box center [539, 282] width 200 height 15
click at [548, 280] on div "Checkout" at bounding box center [539, 282] width 200 height 15
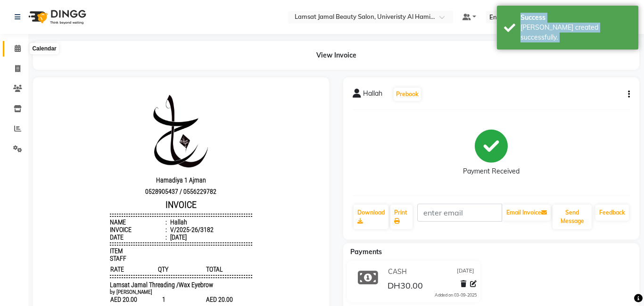
click at [20, 49] on icon at bounding box center [18, 48] width 6 height 7
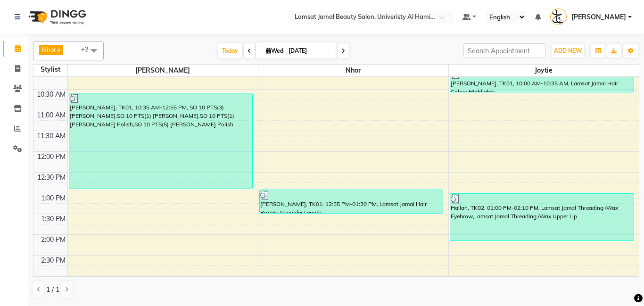
scroll to position [61, 0]
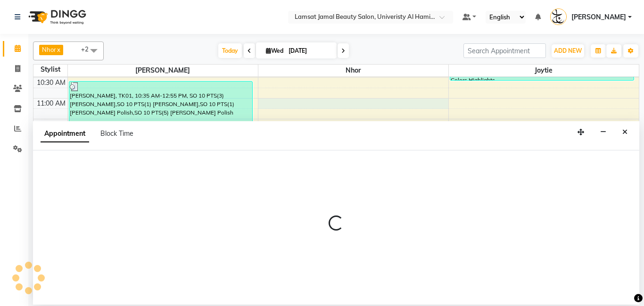
select select "79907"
select select "tentative"
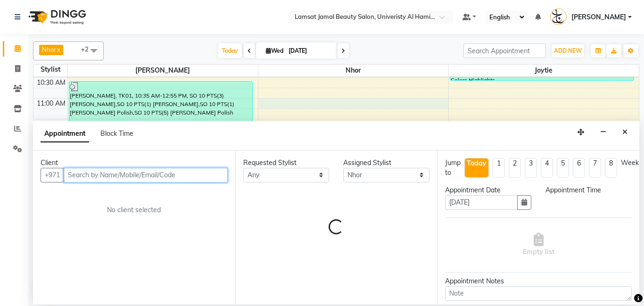
select select "660"
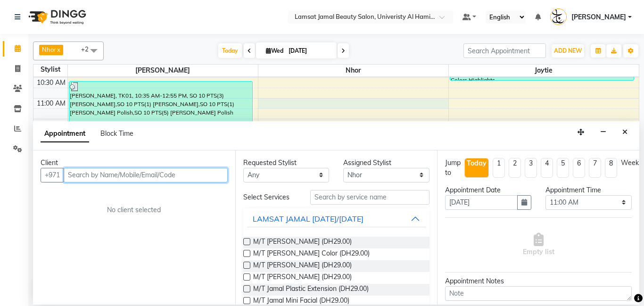
click at [91, 176] on input "text" at bounding box center [146, 175] width 164 height 15
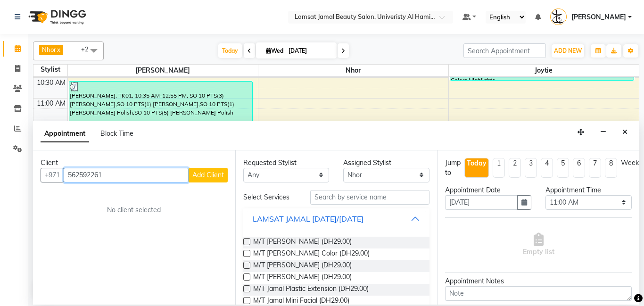
type input "562592261"
click at [200, 176] on span "Add Client" at bounding box center [208, 175] width 32 height 8
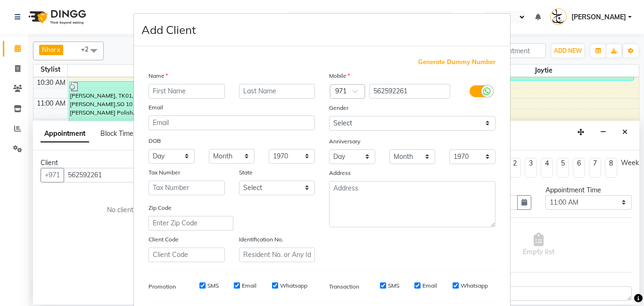
click at [162, 91] on input "text" at bounding box center [186, 91] width 76 height 15
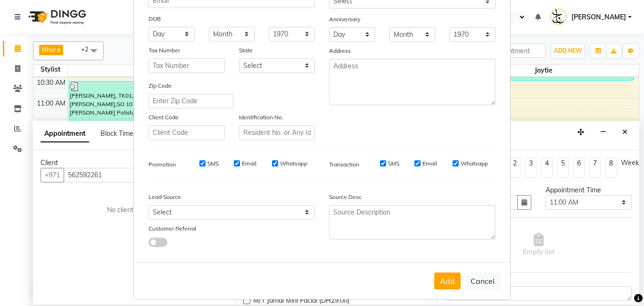
scroll to position [129, 0]
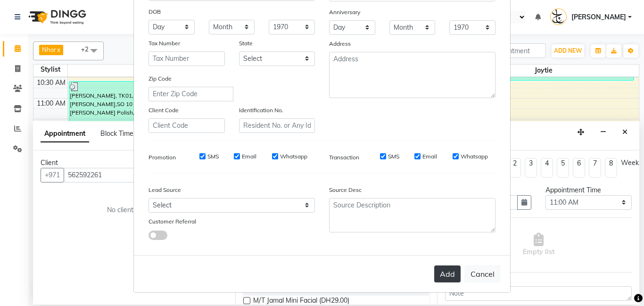
type input "UM Dahab"
click at [445, 273] on button "Add" at bounding box center [447, 273] width 26 height 17
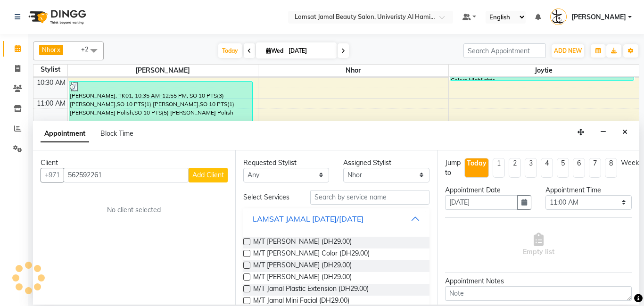
type input "56*****61"
select select
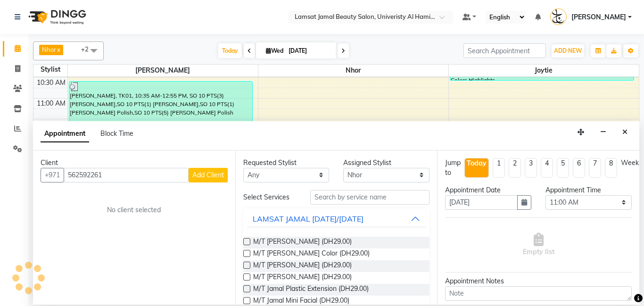
select select
checkbox input "false"
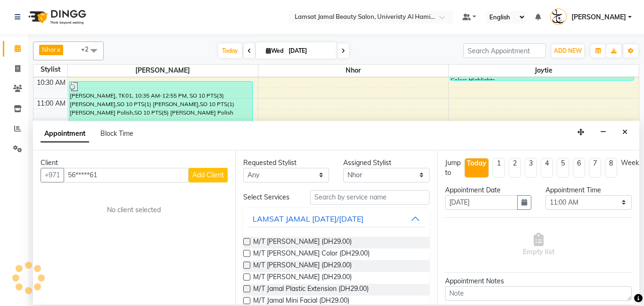
checkbox input "false"
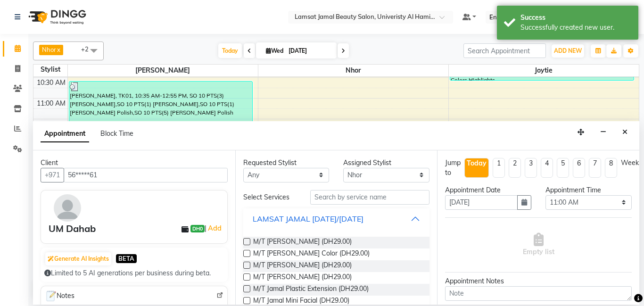
click at [415, 218] on button "LAMSAT JAMAL [DATE]/[DATE]" at bounding box center [336, 218] width 179 height 17
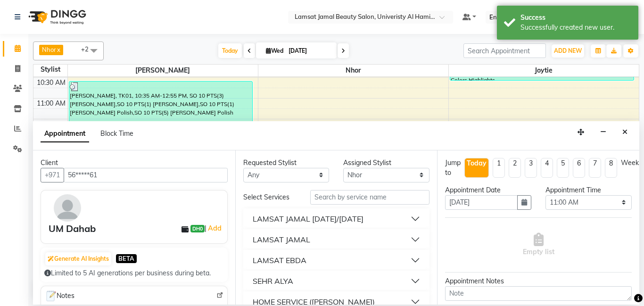
click at [279, 237] on div "LAMSAT JAMAL" at bounding box center [282, 239] width 58 height 11
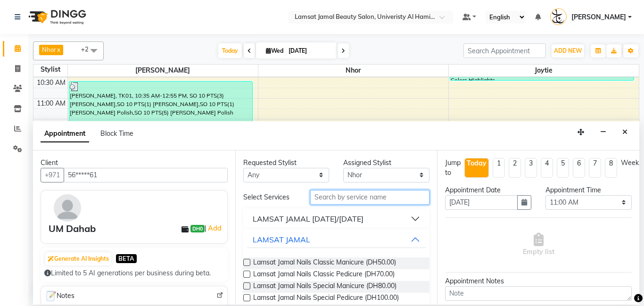
click at [357, 195] on input "text" at bounding box center [370, 197] width 120 height 15
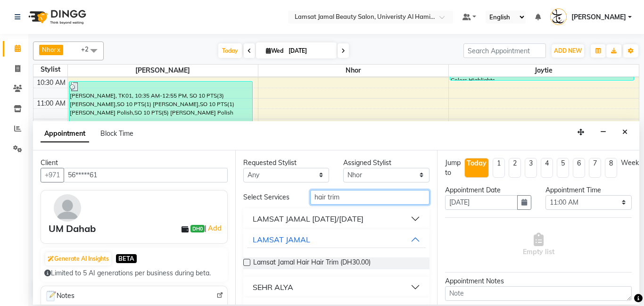
type input "hair trim"
click at [248, 264] on label at bounding box center [246, 262] width 7 height 7
click at [248, 264] on input "checkbox" at bounding box center [246, 263] width 6 height 6
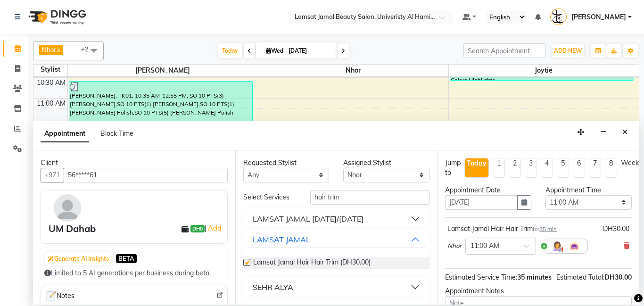
checkbox input "false"
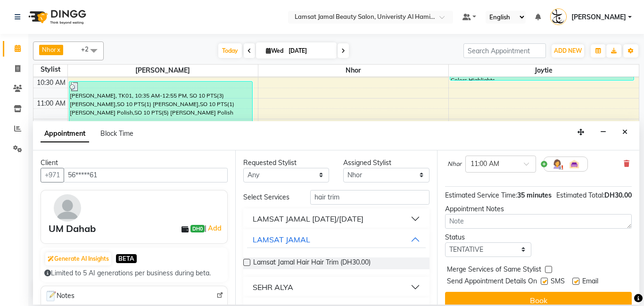
scroll to position [97, 0]
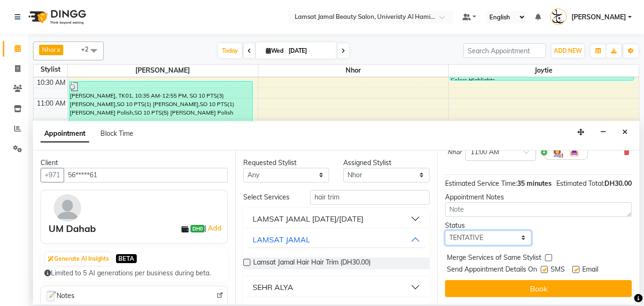
click at [523, 245] on select "Select TENTATIVE CONFIRM CHECK-IN UPCOMING" at bounding box center [488, 238] width 86 height 15
select select "check-in"
click at [445, 237] on select "Select TENTATIVE CONFIRM CHECK-IN UPCOMING" at bounding box center [488, 238] width 86 height 15
click at [548, 259] on label at bounding box center [548, 257] width 7 height 7
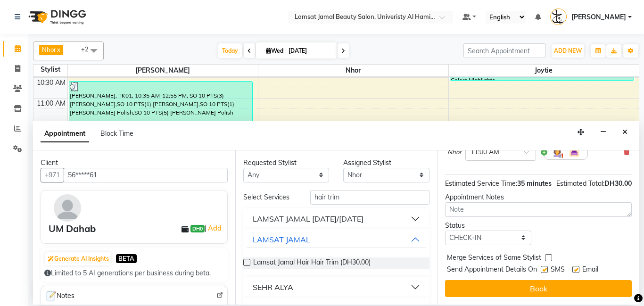
click at [548, 259] on input "checkbox" at bounding box center [548, 258] width 6 height 6
checkbox input "true"
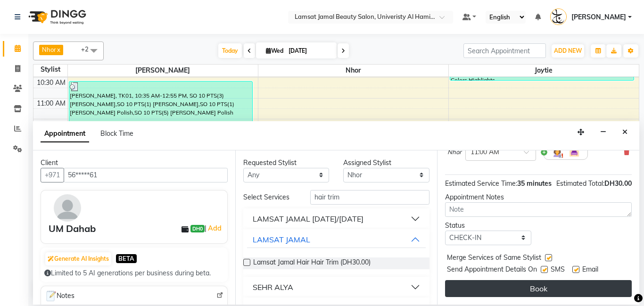
click at [553, 289] on button "Book" at bounding box center [538, 288] width 187 height 17
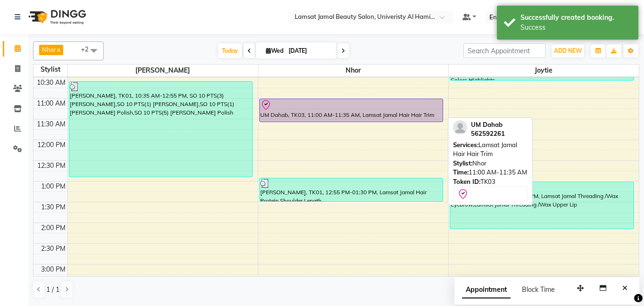
click at [396, 112] on div "UM Dahab, TK03, 11:00 AM-11:35 AM, Lamsat Jamal Hair Hair Trim" at bounding box center [351, 110] width 183 height 23
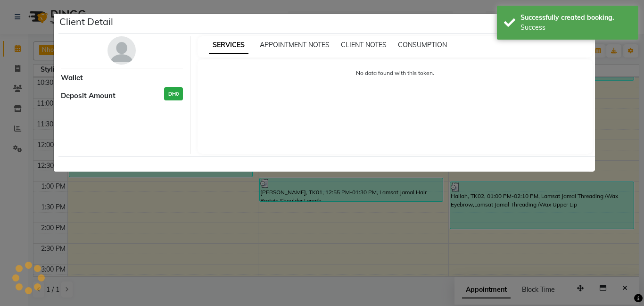
select select "8"
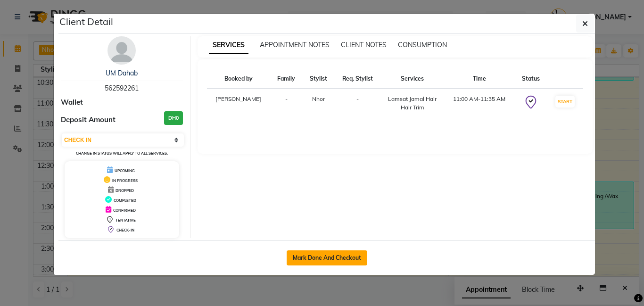
click at [327, 255] on button "Mark Done And Checkout" at bounding box center [327, 257] width 81 height 15
select select "service"
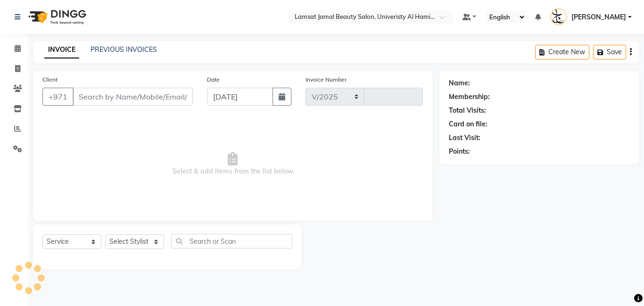
select select "8294"
type input "3183"
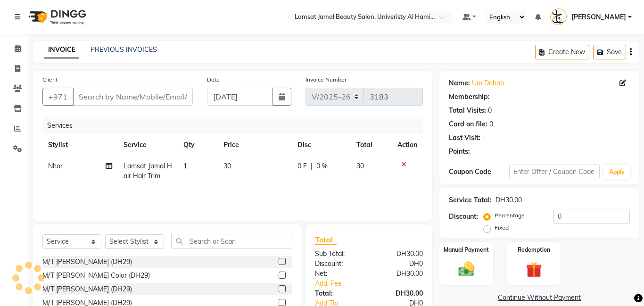
type input "56*****61"
select select "79907"
click at [494, 229] on label "Fixed" at bounding box center [501, 227] width 14 height 8
click at [487, 229] on input "Fixed" at bounding box center [489, 227] width 7 height 7
radio input "true"
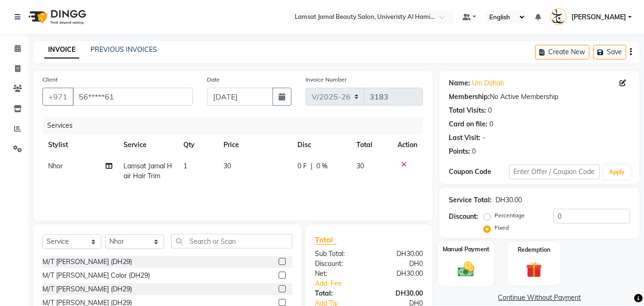
click at [468, 262] on img at bounding box center [466, 268] width 27 height 19
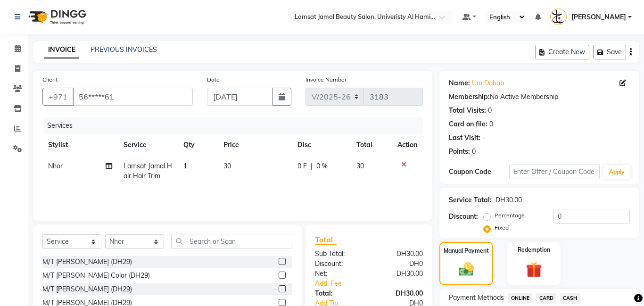
scroll to position [61, 0]
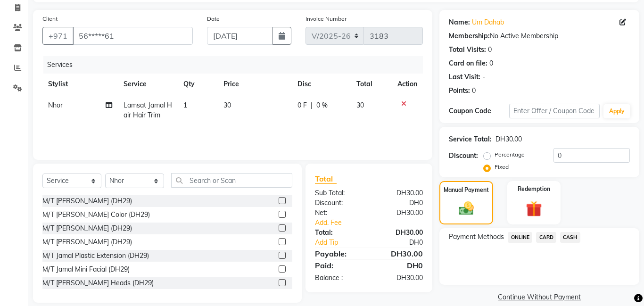
click at [567, 238] on span "CASH" at bounding box center [570, 237] width 20 height 11
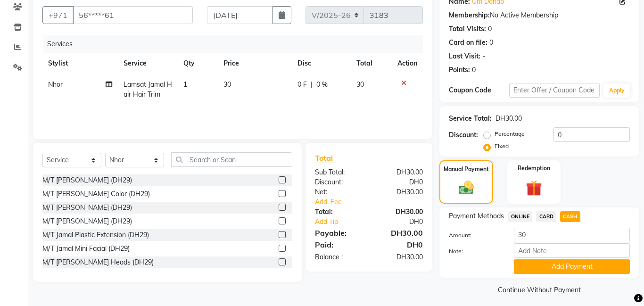
scroll to position [87, 0]
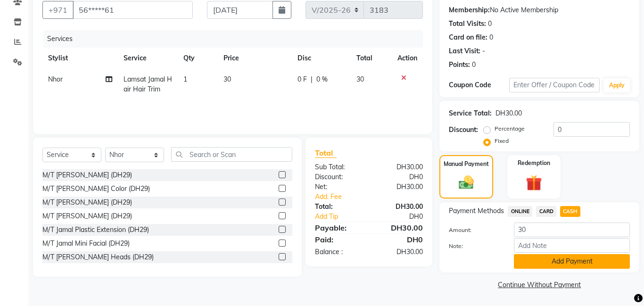
click at [552, 264] on button "Add Payment" at bounding box center [572, 261] width 116 height 15
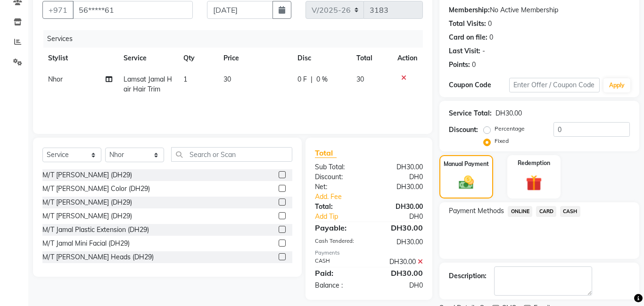
scroll to position [126, 0]
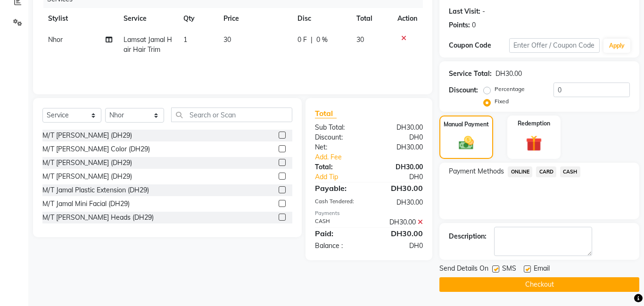
click at [547, 285] on button "Checkout" at bounding box center [539, 284] width 200 height 15
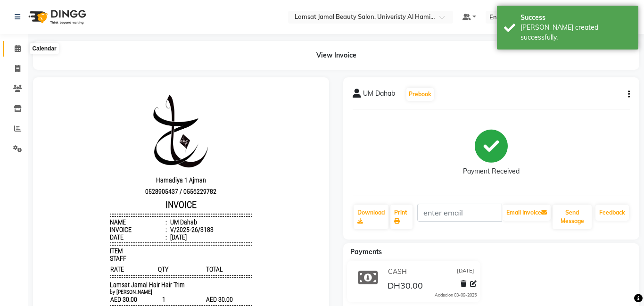
click at [19, 46] on icon at bounding box center [18, 48] width 6 height 7
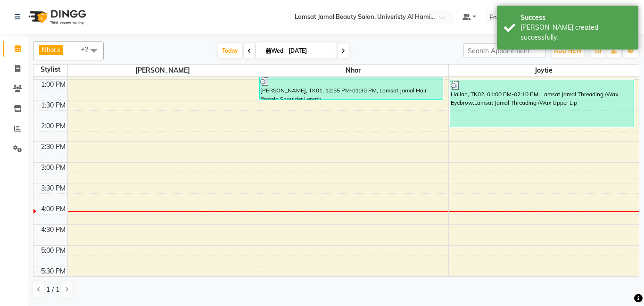
scroll to position [166, 0]
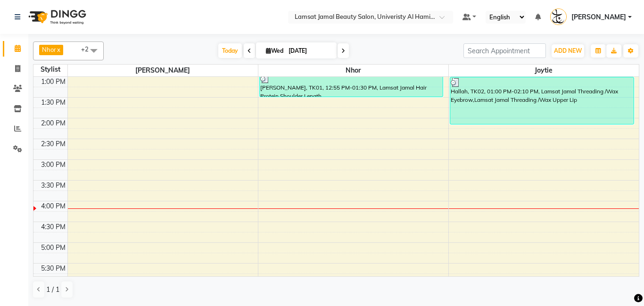
click at [80, 123] on div "9:00 AM 9:30 AM 10:00 AM 10:30 AM 11:00 AM 11:30 AM 12:00 PM 12:30 PM 1:00 PM 1…" at bounding box center [335, 222] width 605 height 622
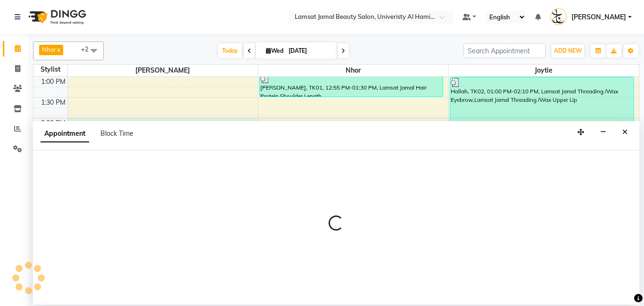
select select "79901"
select select "tentative"
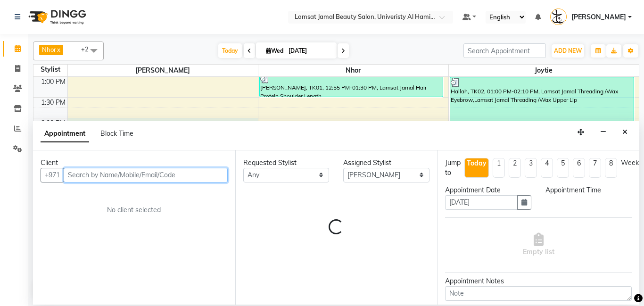
select select "840"
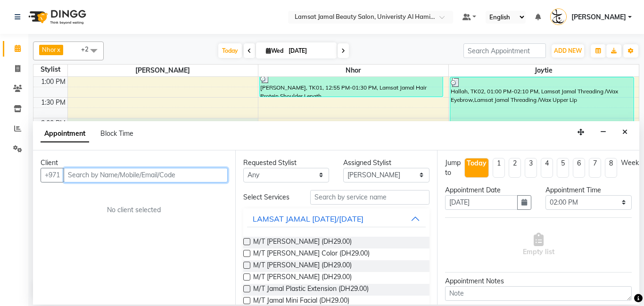
click at [92, 174] on input "text" at bounding box center [146, 175] width 164 height 15
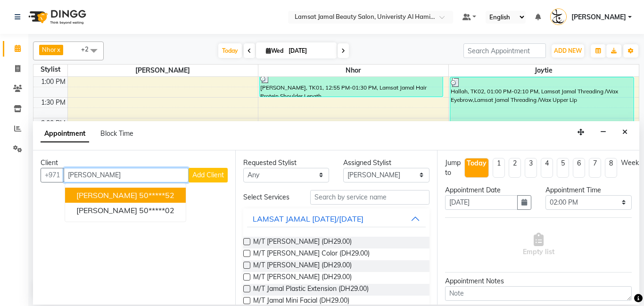
click at [116, 194] on span "[PERSON_NAME]" at bounding box center [106, 194] width 61 height 9
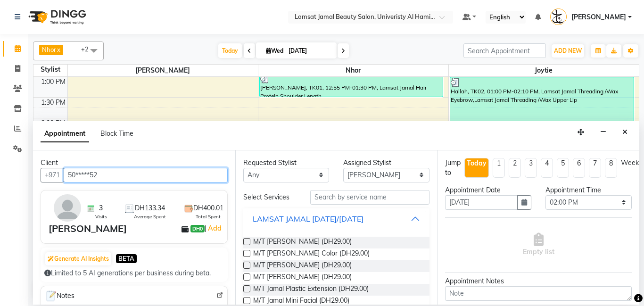
type input "50*****52"
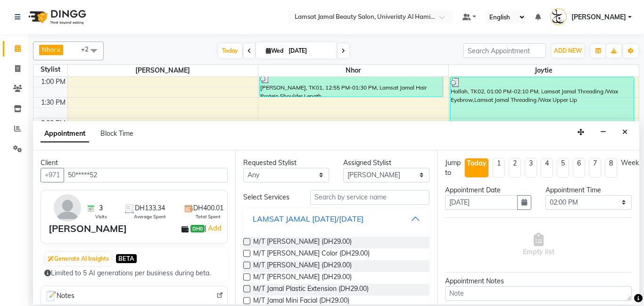
click at [412, 220] on button "LAMSAT JAMAL [DATE]/[DATE]" at bounding box center [336, 218] width 179 height 17
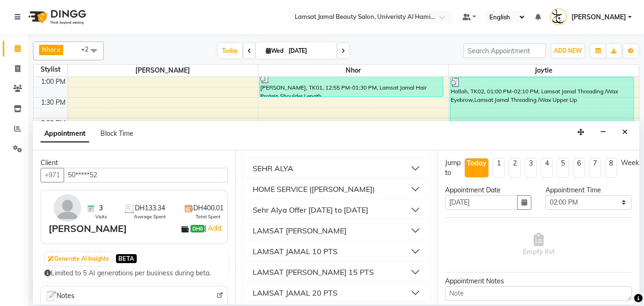
scroll to position [136, 0]
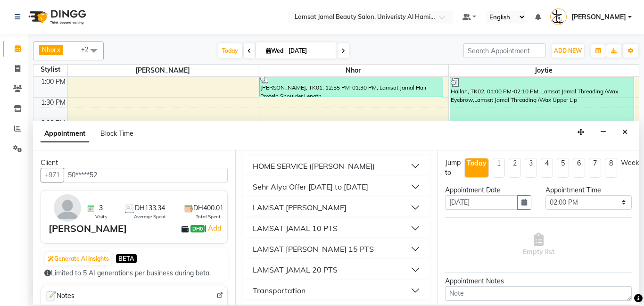
click at [337, 226] on button "LAMSAT JAMAL 10 PTS" at bounding box center [336, 228] width 179 height 17
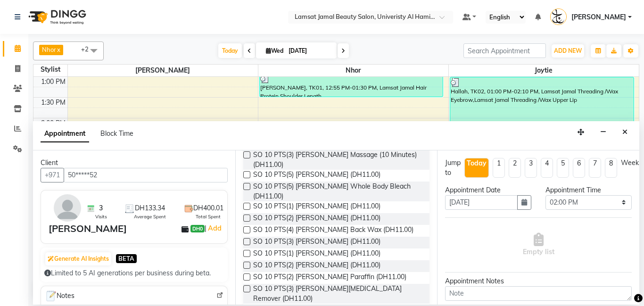
scroll to position [529, 0]
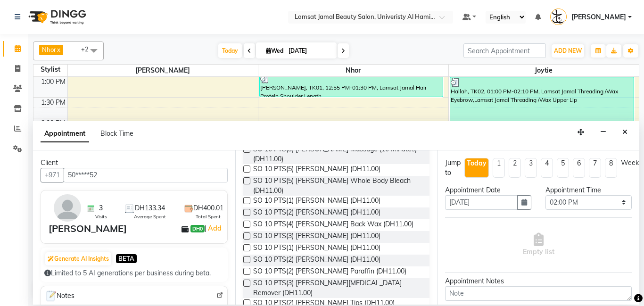
click at [247, 232] on label at bounding box center [246, 235] width 7 height 7
click at [247, 234] on input "checkbox" at bounding box center [246, 237] width 6 height 6
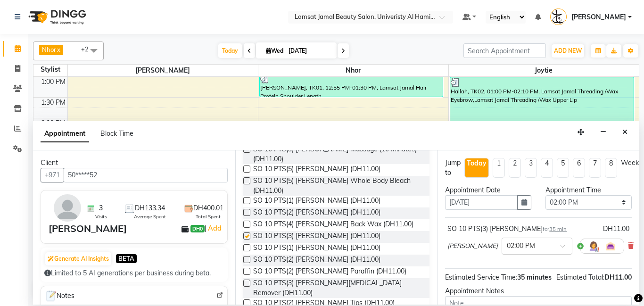
checkbox input "false"
click at [247, 244] on label at bounding box center [246, 247] width 7 height 7
click at [247, 246] on input "checkbox" at bounding box center [246, 249] width 6 height 6
click at [247, 244] on label at bounding box center [246, 247] width 7 height 7
click at [247, 246] on input "checkbox" at bounding box center [246, 249] width 6 height 6
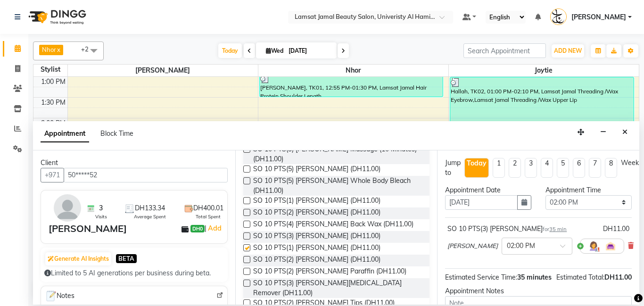
checkbox input "false"
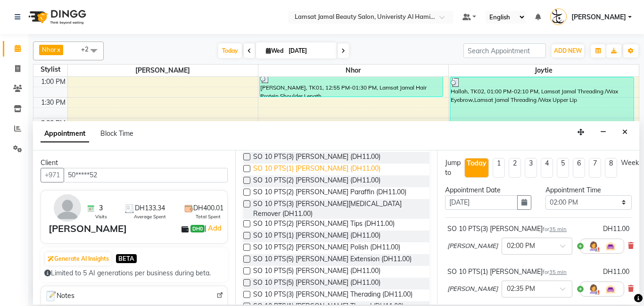
scroll to position [614, 0]
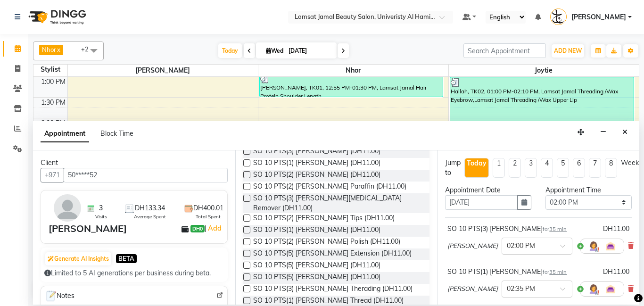
click at [247, 285] on label at bounding box center [246, 288] width 7 height 7
click at [247, 287] on input "checkbox" at bounding box center [246, 290] width 6 height 6
checkbox input "false"
click at [246, 297] on label at bounding box center [246, 300] width 7 height 7
click at [246, 298] on input "checkbox" at bounding box center [246, 301] width 6 height 6
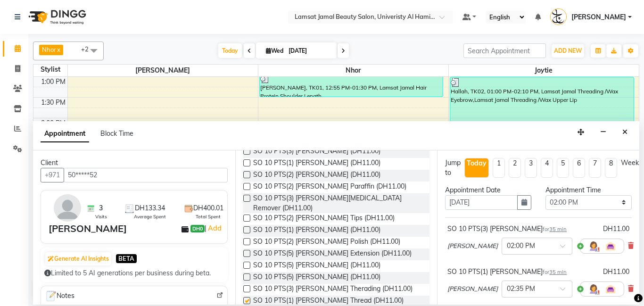
checkbox input "false"
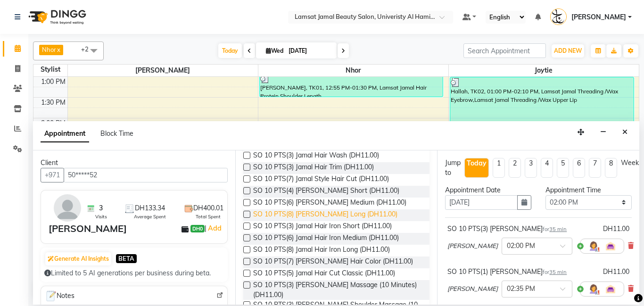
scroll to position [313, 0]
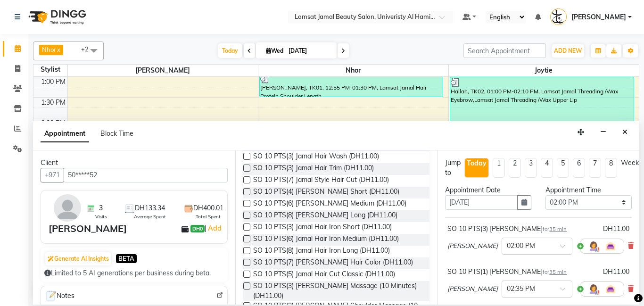
click at [245, 167] on label at bounding box center [246, 168] width 7 height 7
click at [245, 167] on input "checkbox" at bounding box center [246, 169] width 6 height 6
checkbox input "false"
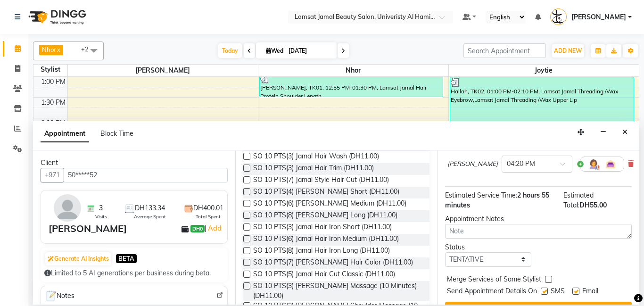
scroll to position [260, 0]
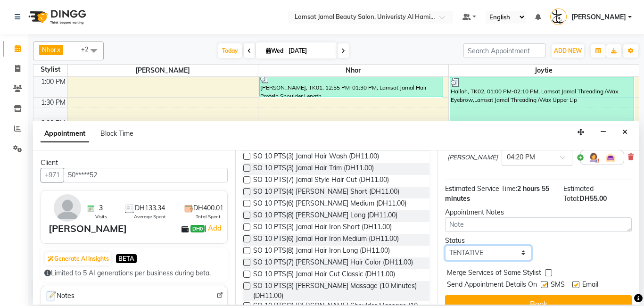
click at [523, 254] on select "Select TENTATIVE CONFIRM CHECK-IN UPCOMING" at bounding box center [488, 253] width 86 height 15
select select "check-in"
click at [445, 246] on select "Select TENTATIVE CONFIRM CHECK-IN UPCOMING" at bounding box center [488, 253] width 86 height 15
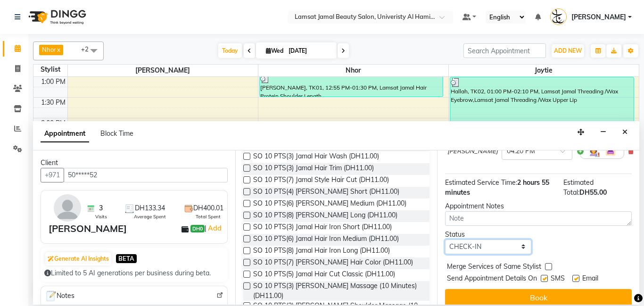
scroll to position [275, 0]
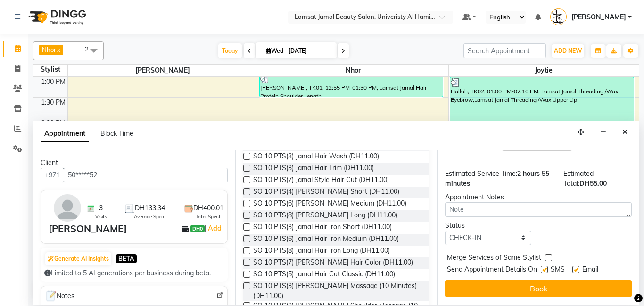
click at [548, 258] on label at bounding box center [548, 257] width 7 height 7
click at [548, 258] on input "checkbox" at bounding box center [548, 258] width 6 height 6
checkbox input "true"
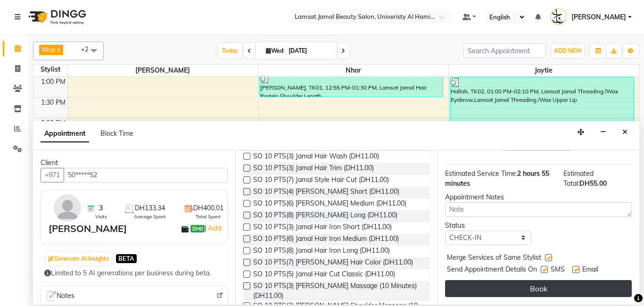
click at [541, 289] on button "Book" at bounding box center [538, 288] width 187 height 17
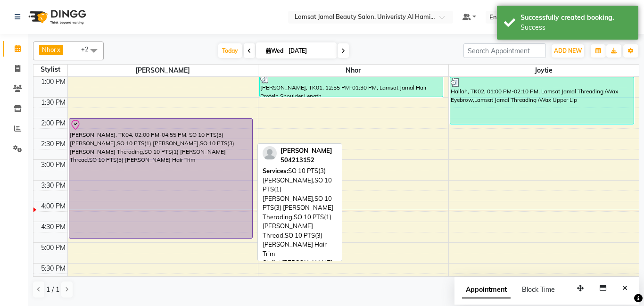
click at [114, 179] on div "[PERSON_NAME], TK04, 02:00 PM-04:55 PM, SO 10 PTS(3) [PERSON_NAME],SO 10 PTS(1)…" at bounding box center [160, 178] width 183 height 119
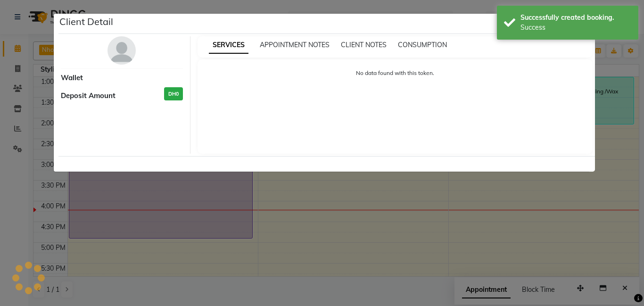
select select "8"
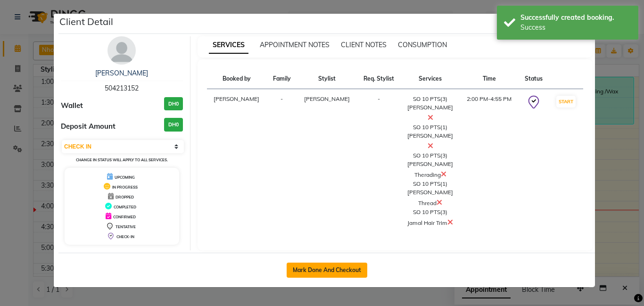
click at [325, 263] on button "Mark Done And Checkout" at bounding box center [327, 270] width 81 height 15
select select "service"
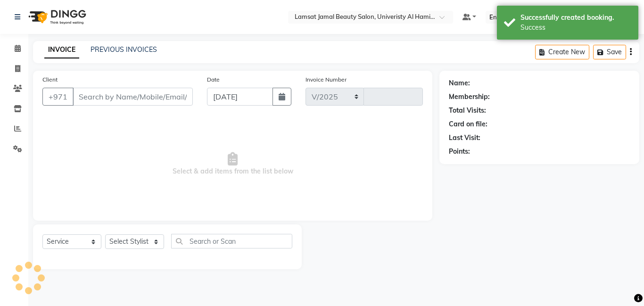
select select "8294"
type input "3184"
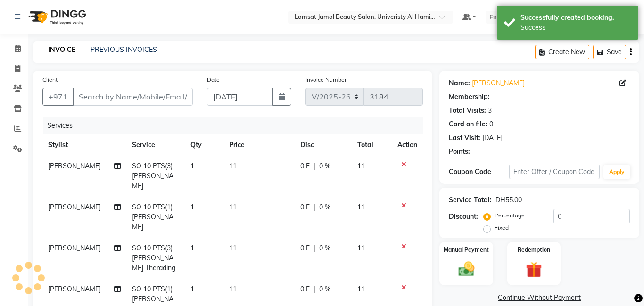
type input "50*****52"
select select "79901"
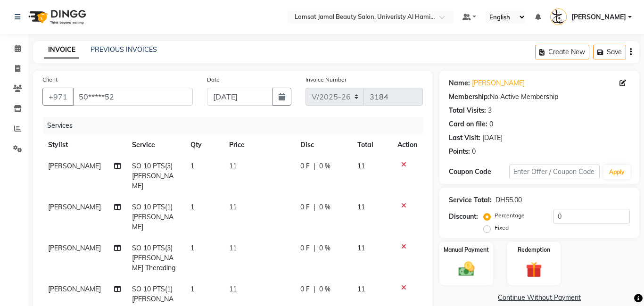
click at [193, 165] on td "1" at bounding box center [204, 176] width 39 height 41
select select "79901"
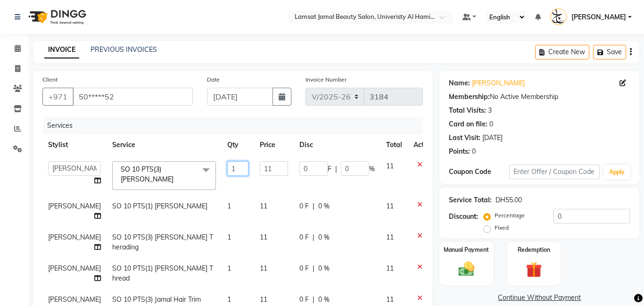
click at [227, 169] on input "1" at bounding box center [237, 168] width 21 height 15
type input "3"
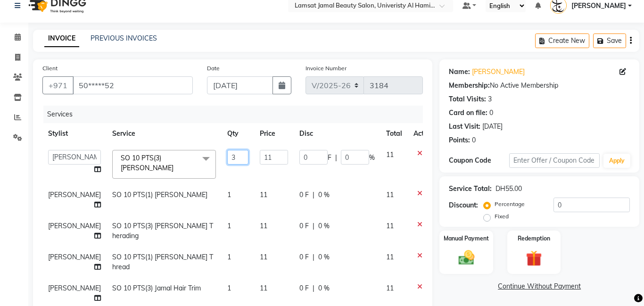
scroll to position [31, 0]
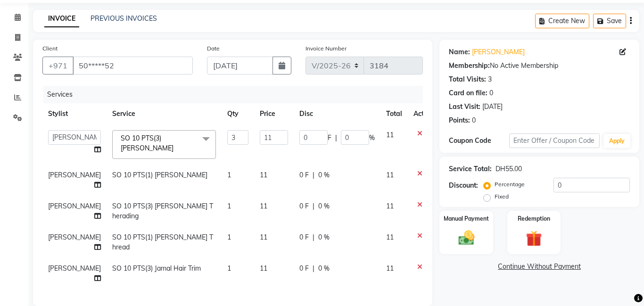
click at [222, 204] on td "1" at bounding box center [238, 211] width 33 height 31
select select "79901"
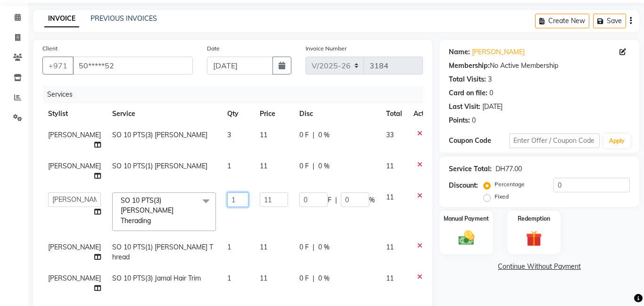
click at [227, 198] on input "1" at bounding box center [237, 199] width 21 height 15
type input "3"
drag, startPoint x: 215, startPoint y: 269, endPoint x: 215, endPoint y: 275, distance: 5.7
click at [222, 269] on td "1" at bounding box center [238, 283] width 33 height 31
select select "79901"
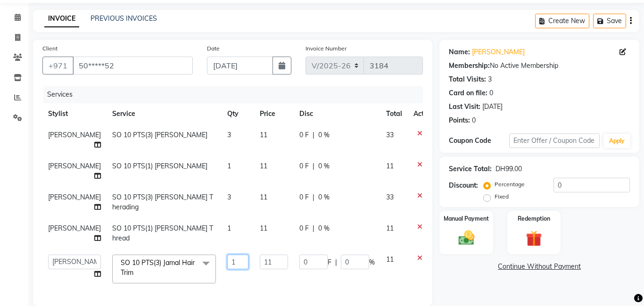
click at [227, 263] on input "1" at bounding box center [237, 262] width 21 height 15
type input "2"
click at [264, 278] on td "11" at bounding box center [274, 269] width 40 height 40
select select "79901"
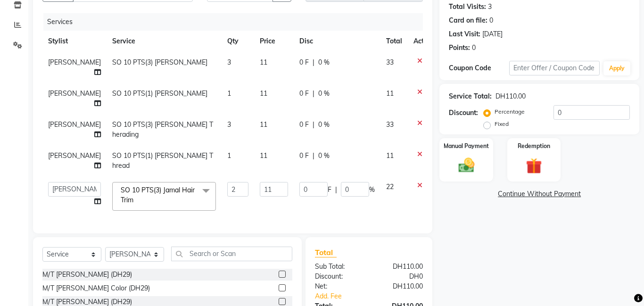
scroll to position [115, 0]
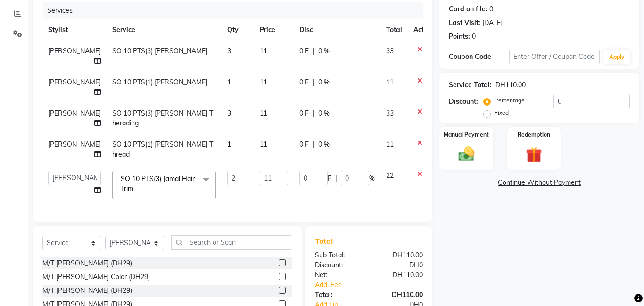
click at [69, 114] on span "[PERSON_NAME]" at bounding box center [74, 113] width 53 height 8
select select "79901"
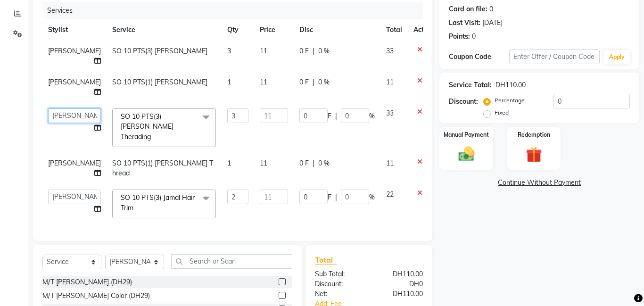
click at [68, 115] on select "[PERSON_NAME] Amna [PERSON_NAME] [PERSON_NAME] Ebda Lamsat [PERSON_NAME] [PERSO…" at bounding box center [74, 115] width 53 height 15
click at [65, 230] on div "Client +971 50*****52 Date [DATE] Invoice Number V/2025 V/[PHONE_NUMBER] Servic…" at bounding box center [232, 98] width 399 height 285
select select "79907"
click at [58, 189] on select "[PERSON_NAME] Amna [PERSON_NAME] [PERSON_NAME] Ebda Lamsat [PERSON_NAME] [PERSO…" at bounding box center [74, 196] width 53 height 15
select select "79907"
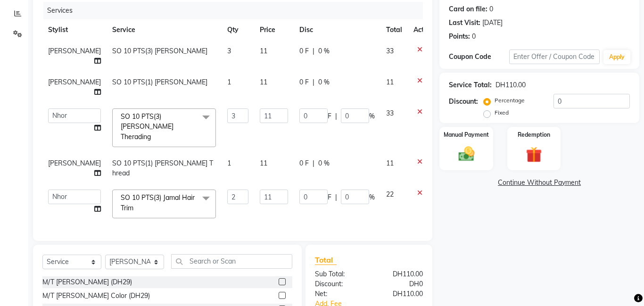
click at [58, 159] on span "[PERSON_NAME]" at bounding box center [74, 163] width 53 height 8
select select "79901"
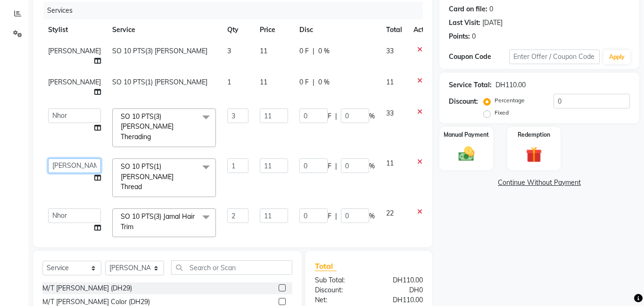
click at [59, 158] on select "[PERSON_NAME] Amna [PERSON_NAME] [PERSON_NAME] Ebda Lamsat [PERSON_NAME] [PERSO…" at bounding box center [74, 165] width 53 height 15
select select "79907"
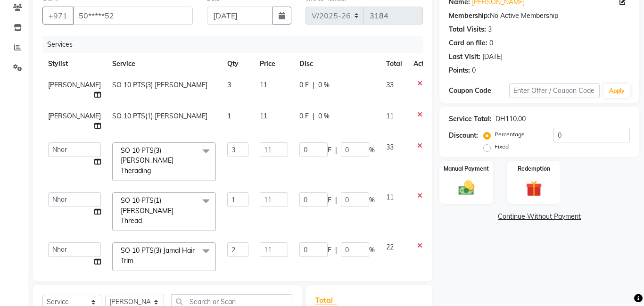
scroll to position [192, 0]
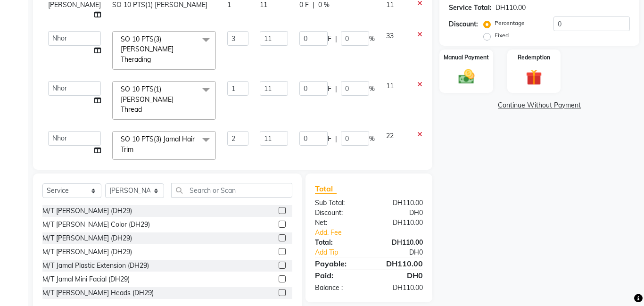
click at [494, 37] on label "Fixed" at bounding box center [501, 35] width 14 height 8
click at [488, 37] on input "Fixed" at bounding box center [489, 35] width 7 height 7
radio input "true"
click at [463, 74] on img at bounding box center [466, 76] width 27 height 19
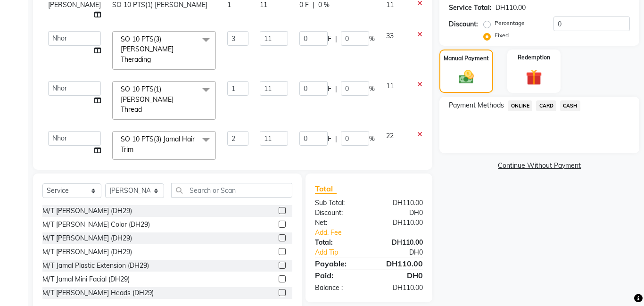
click at [574, 105] on span "CASH" at bounding box center [570, 105] width 20 height 11
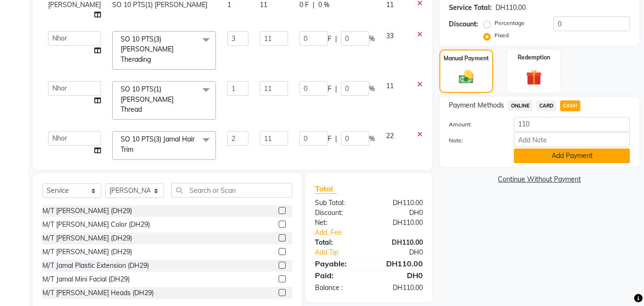
click at [575, 156] on button "Add Payment" at bounding box center [572, 155] width 116 height 15
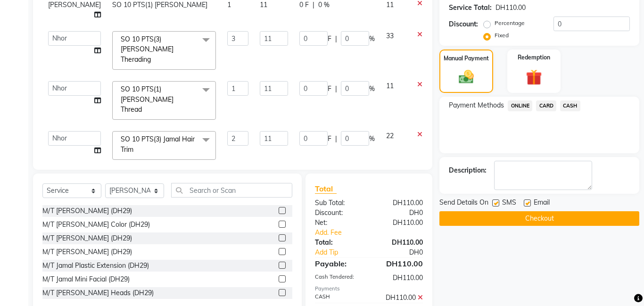
scroll to position [229, 0]
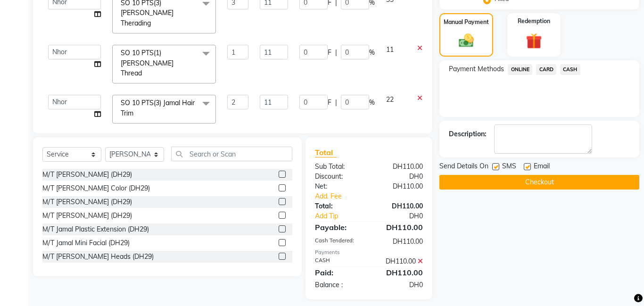
click at [543, 183] on button "Checkout" at bounding box center [539, 182] width 200 height 15
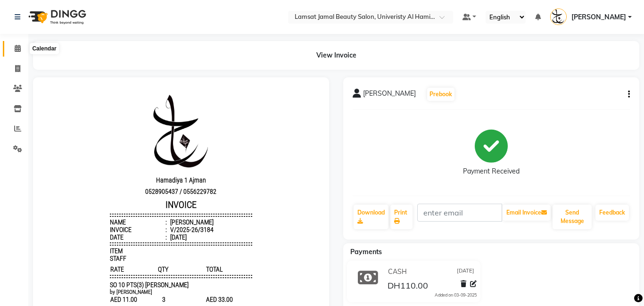
click at [15, 46] on icon at bounding box center [18, 48] width 6 height 7
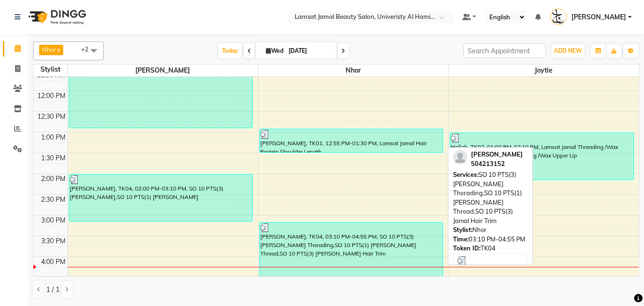
scroll to position [197, 0]
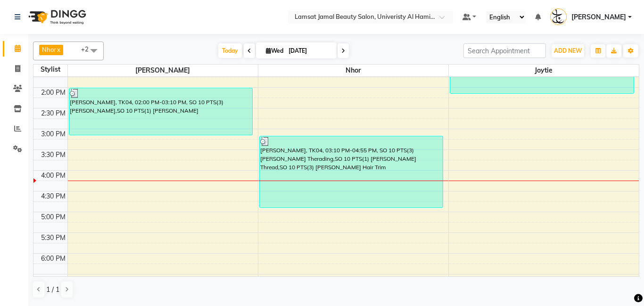
click at [280, 219] on div "9:00 AM 9:30 AM 10:00 AM 10:30 AM 11:00 AM 11:30 AM 12:00 PM 12:30 PM 1:00 PM 1…" at bounding box center [335, 191] width 605 height 622
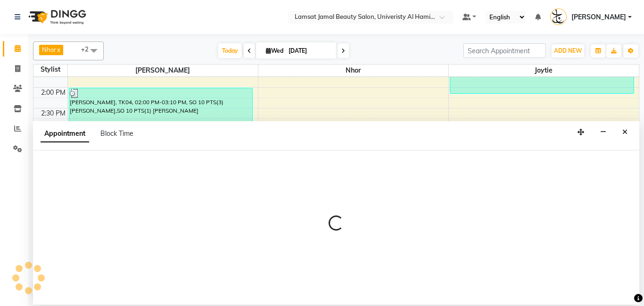
select select "79907"
select select "tentative"
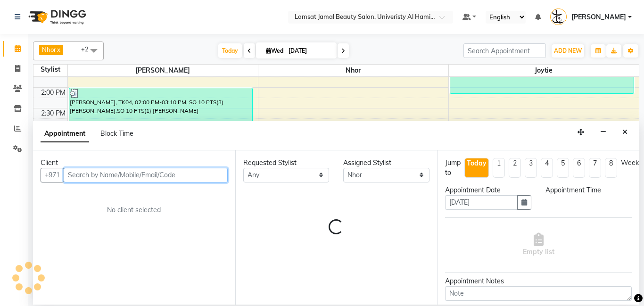
select select "1020"
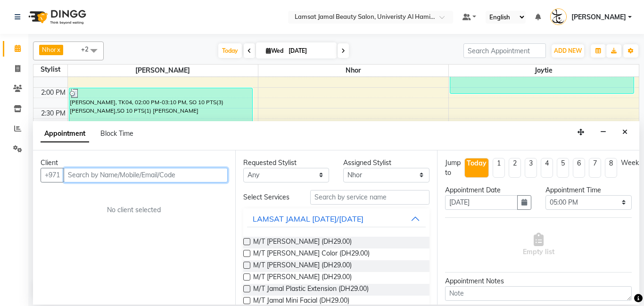
click at [107, 175] on input "text" at bounding box center [146, 175] width 164 height 15
type input "559665038"
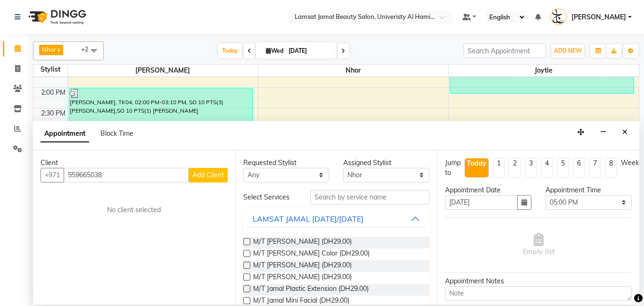
click at [199, 174] on span "Add Client" at bounding box center [208, 175] width 32 height 8
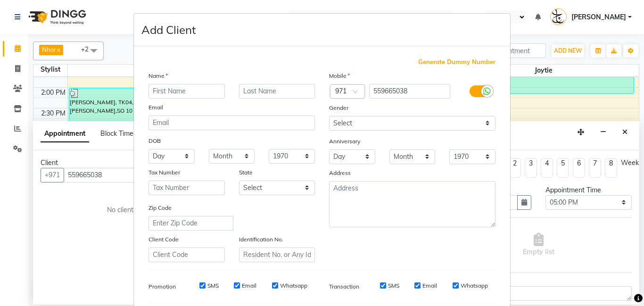
drag, startPoint x: 202, startPoint y: 91, endPoint x: 198, endPoint y: 95, distance: 5.8
click at [200, 93] on input "text" at bounding box center [186, 91] width 76 height 15
type input "[PERSON_NAME]"
click at [250, 90] on input "text" at bounding box center [277, 91] width 76 height 15
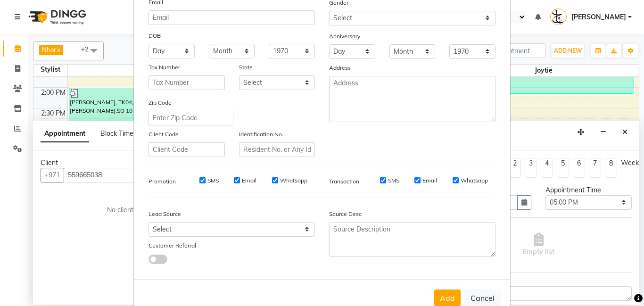
scroll to position [129, 0]
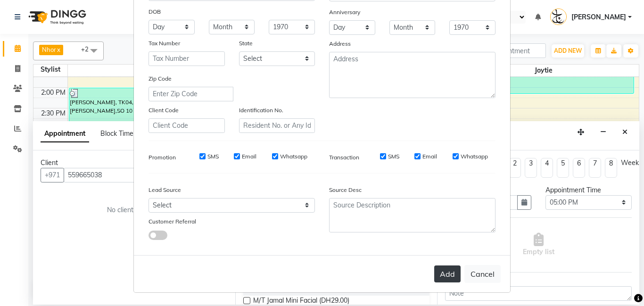
type input "f,ganda"
click at [447, 270] on button "Add" at bounding box center [447, 273] width 26 height 17
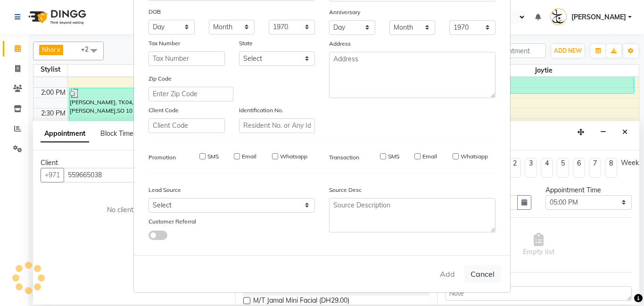
type input "55*****38"
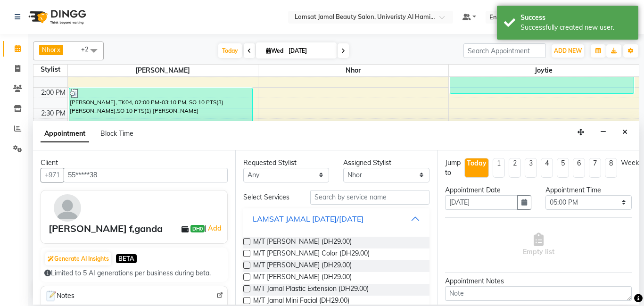
click at [416, 220] on button "LAMSAT JAMAL [DATE]/[DATE]" at bounding box center [336, 218] width 179 height 17
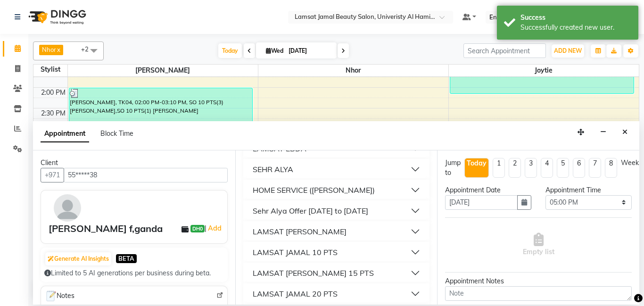
scroll to position [120, 0]
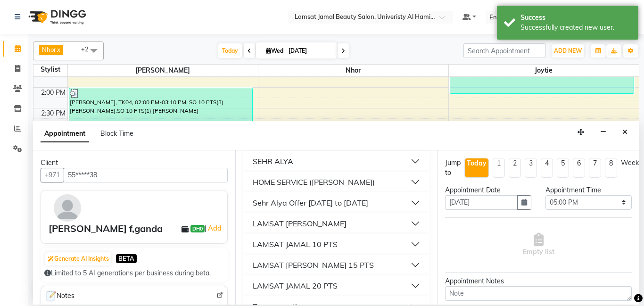
click at [305, 245] on div "LAMSAT JAMAL 10 PTS" at bounding box center [295, 244] width 85 height 11
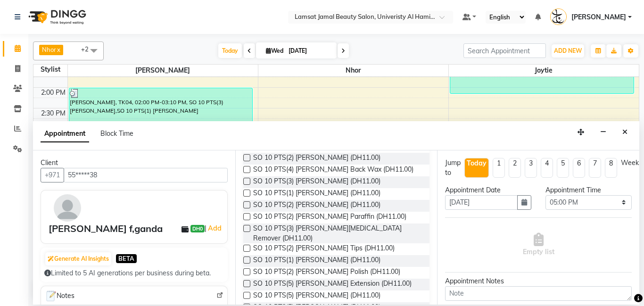
scroll to position [564, 0]
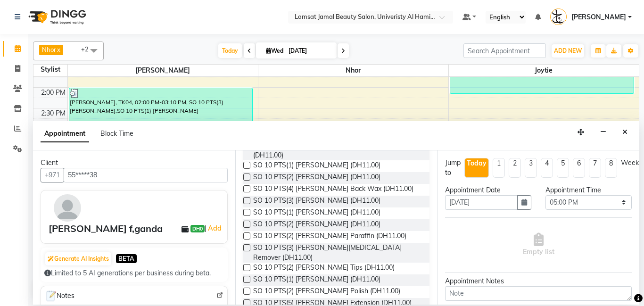
click at [246, 197] on label at bounding box center [246, 200] width 7 height 7
click at [246, 198] on input "checkbox" at bounding box center [246, 201] width 6 height 6
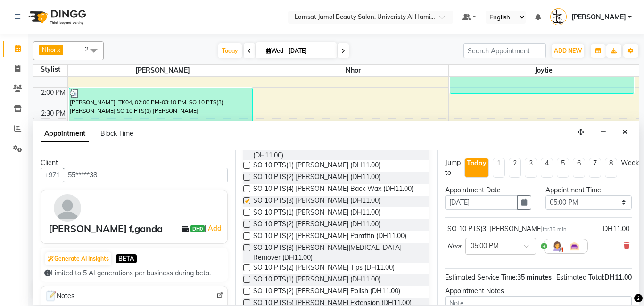
checkbox input "false"
click at [249, 209] on label at bounding box center [246, 212] width 7 height 7
click at [249, 210] on input "checkbox" at bounding box center [246, 213] width 6 height 6
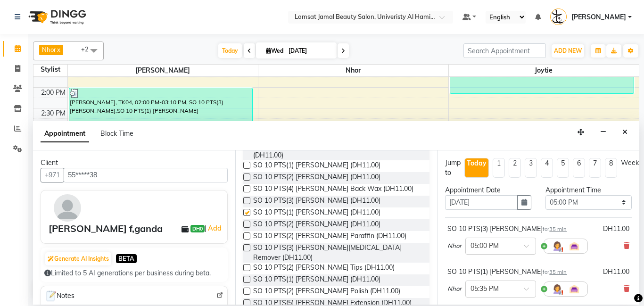
checkbox input "false"
click at [246, 288] on label at bounding box center [246, 291] width 7 height 7
click at [246, 289] on input "checkbox" at bounding box center [246, 292] width 6 height 6
click at [246, 288] on label at bounding box center [246, 291] width 7 height 7
click at [246, 289] on input "checkbox" at bounding box center [246, 292] width 6 height 6
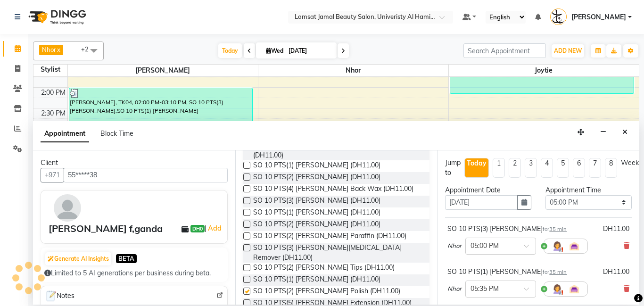
checkbox input "false"
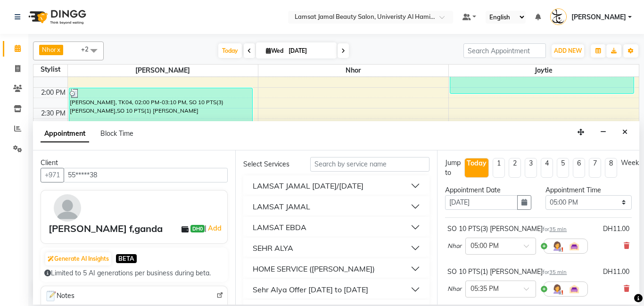
scroll to position [32, 0]
click at [317, 207] on button "LAMSAT JAMAL" at bounding box center [336, 207] width 179 height 17
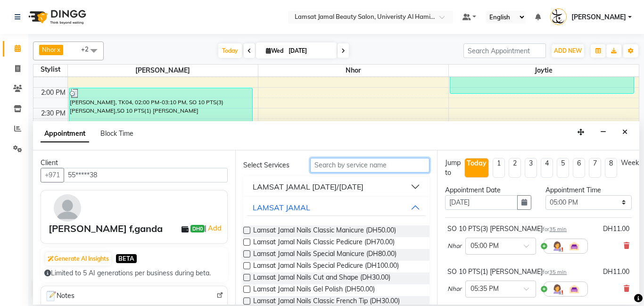
click at [338, 165] on input "text" at bounding box center [370, 165] width 120 height 15
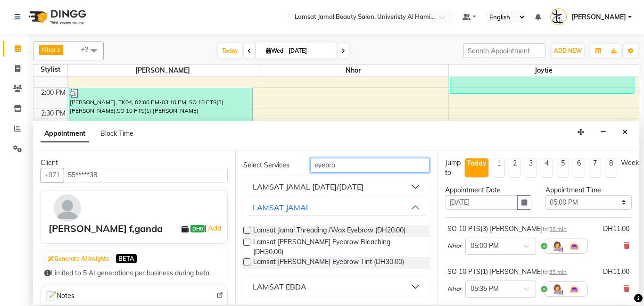
type input "eyebro"
click at [245, 258] on label at bounding box center [246, 261] width 7 height 7
click at [245, 260] on input "checkbox" at bounding box center [246, 263] width 6 height 6
checkbox input "false"
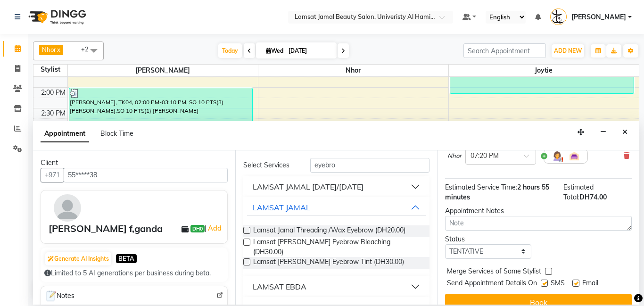
scroll to position [262, 0]
click at [527, 251] on select "Select TENTATIVE CONFIRM CHECK-IN UPCOMING" at bounding box center [488, 251] width 86 height 15
select select "check-in"
click at [445, 244] on select "Select TENTATIVE CONFIRM CHECK-IN UPCOMING" at bounding box center [488, 251] width 86 height 15
click at [552, 271] on div "Merge Services of Same Stylist" at bounding box center [538, 272] width 187 height 12
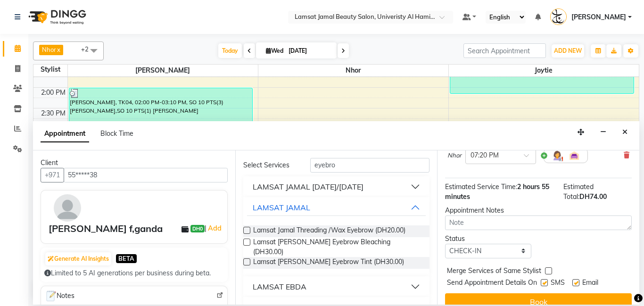
click at [547, 272] on label at bounding box center [548, 270] width 7 height 7
click at [547, 272] on input "checkbox" at bounding box center [548, 272] width 6 height 6
checkbox input "true"
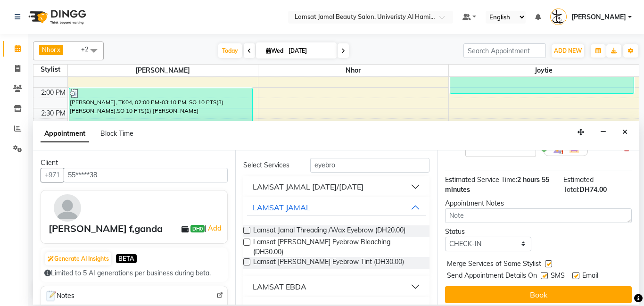
scroll to position [275, 0]
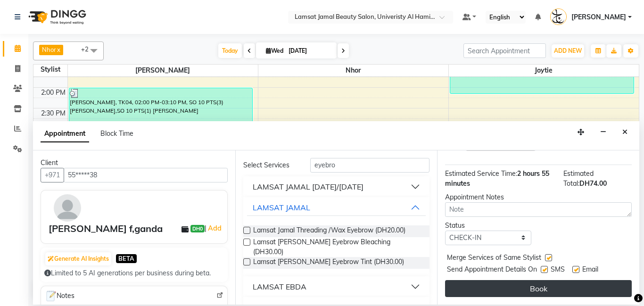
click at [558, 291] on button "Book" at bounding box center [538, 288] width 187 height 17
